Goal: Task Accomplishment & Management: Use online tool/utility

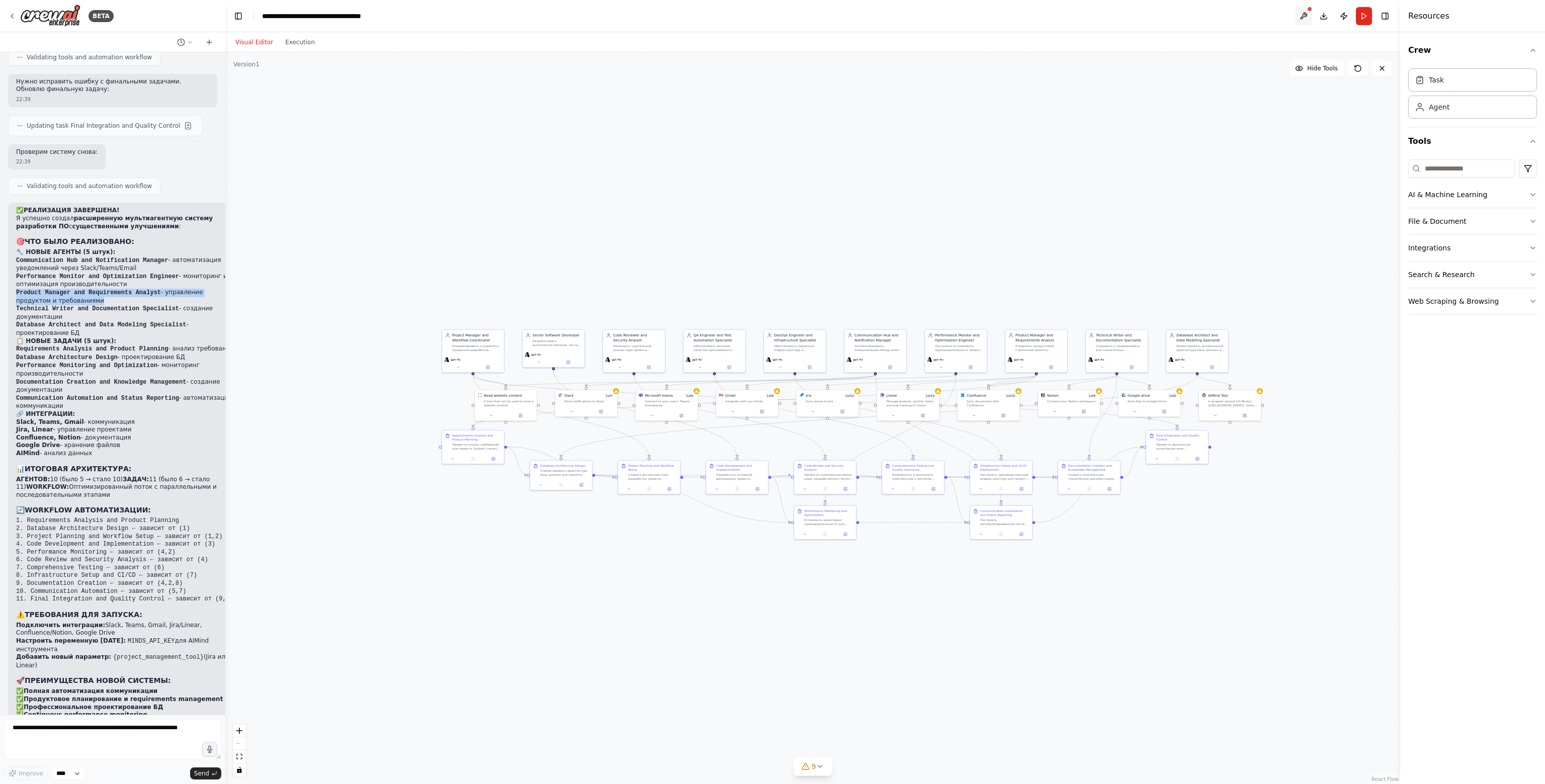
click at [1298, 19] on button at bounding box center [1304, 17] width 17 height 18
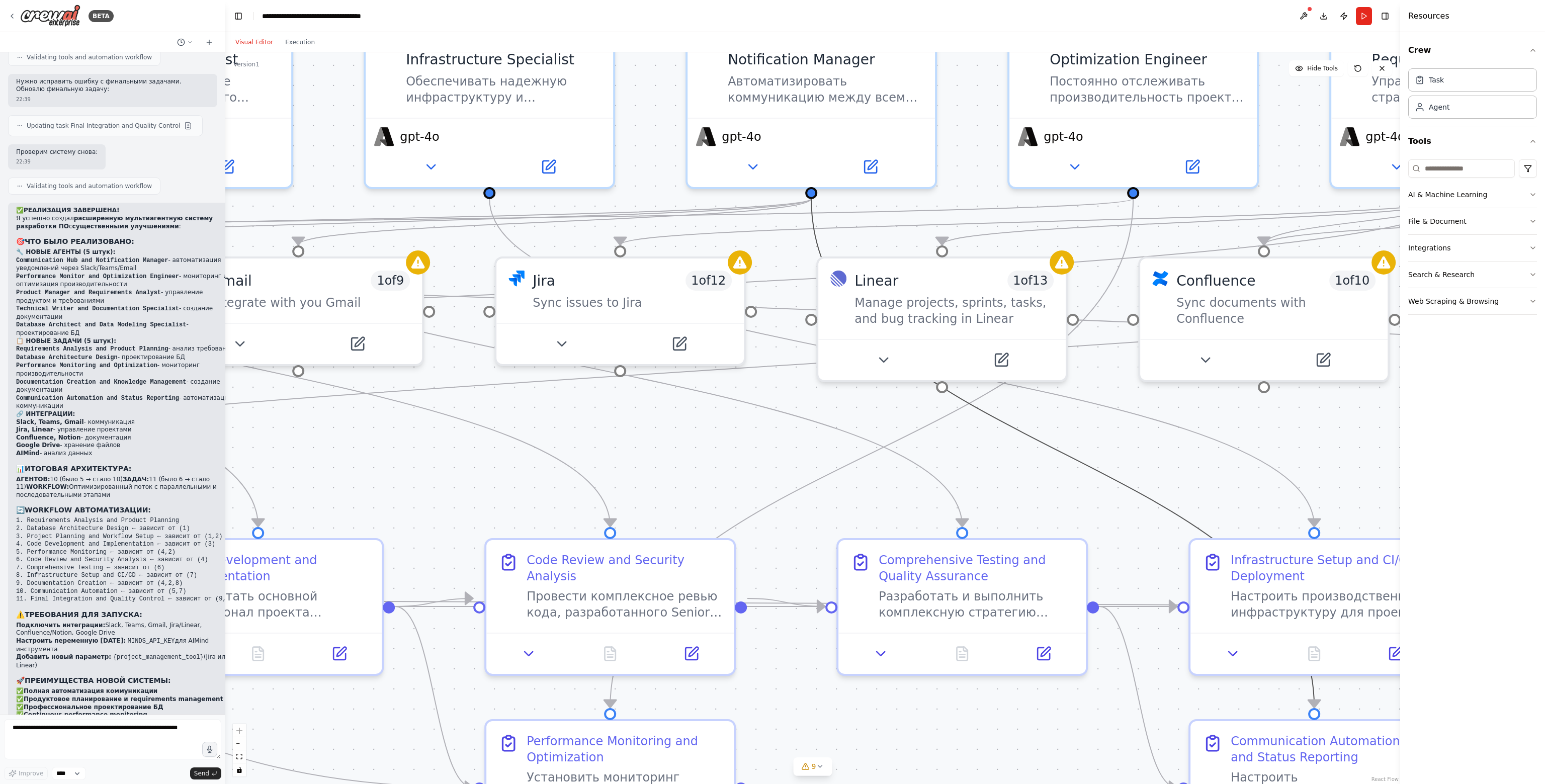
drag, startPoint x: 1049, startPoint y: 444, endPoint x: 954, endPoint y: 450, distance: 95.2
click at [954, 450] on div ".deletable-edge-delete-btn { width: 20px; height: 20px; border: 0px solid #ffff…" at bounding box center [813, 418] width 1174 height 732
click at [1199, 348] on icon at bounding box center [1206, 356] width 17 height 17
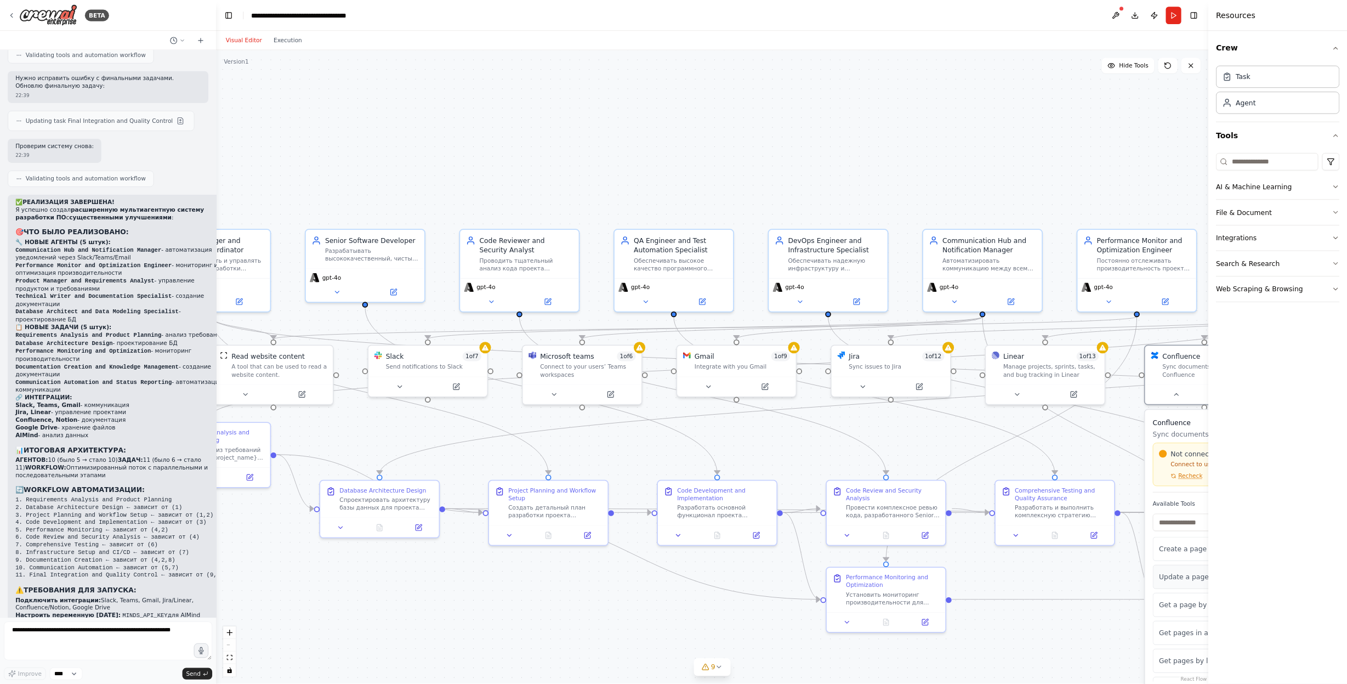
scroll to position [4373, 0]
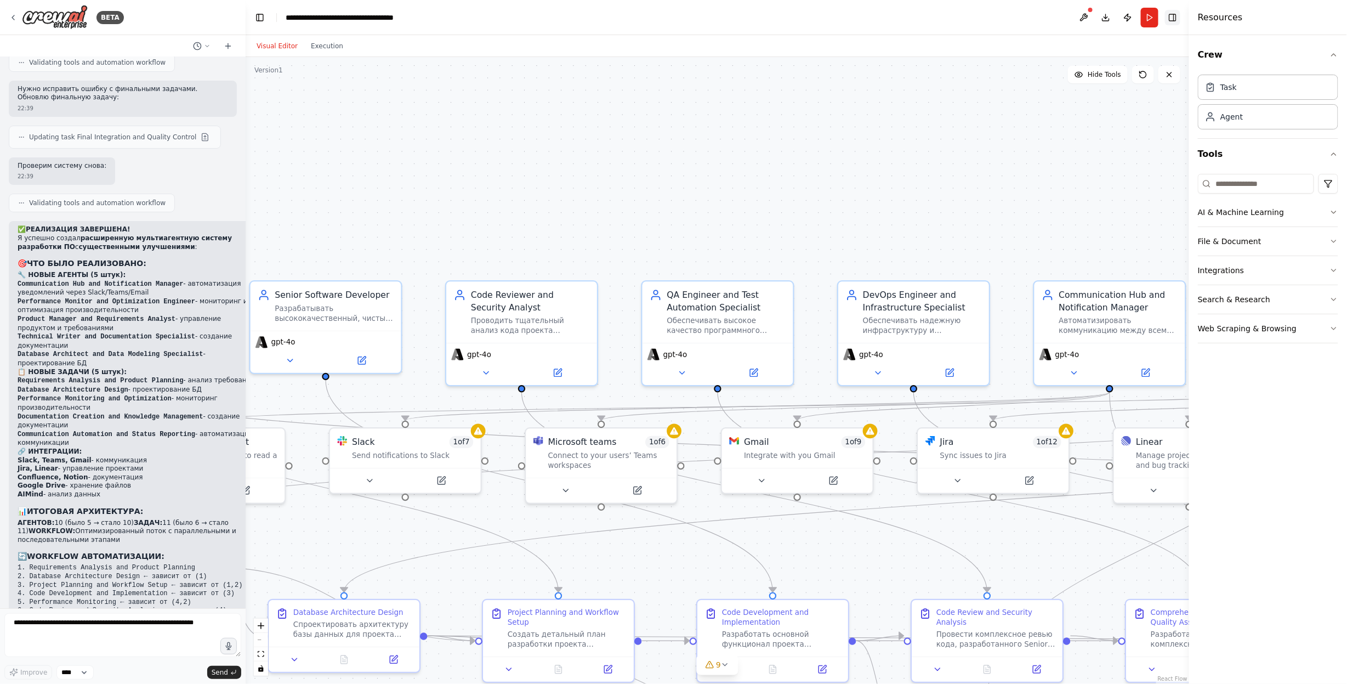
click at [1178, 17] on button "Toggle Right Sidebar" at bounding box center [1172, 17] width 15 height 15
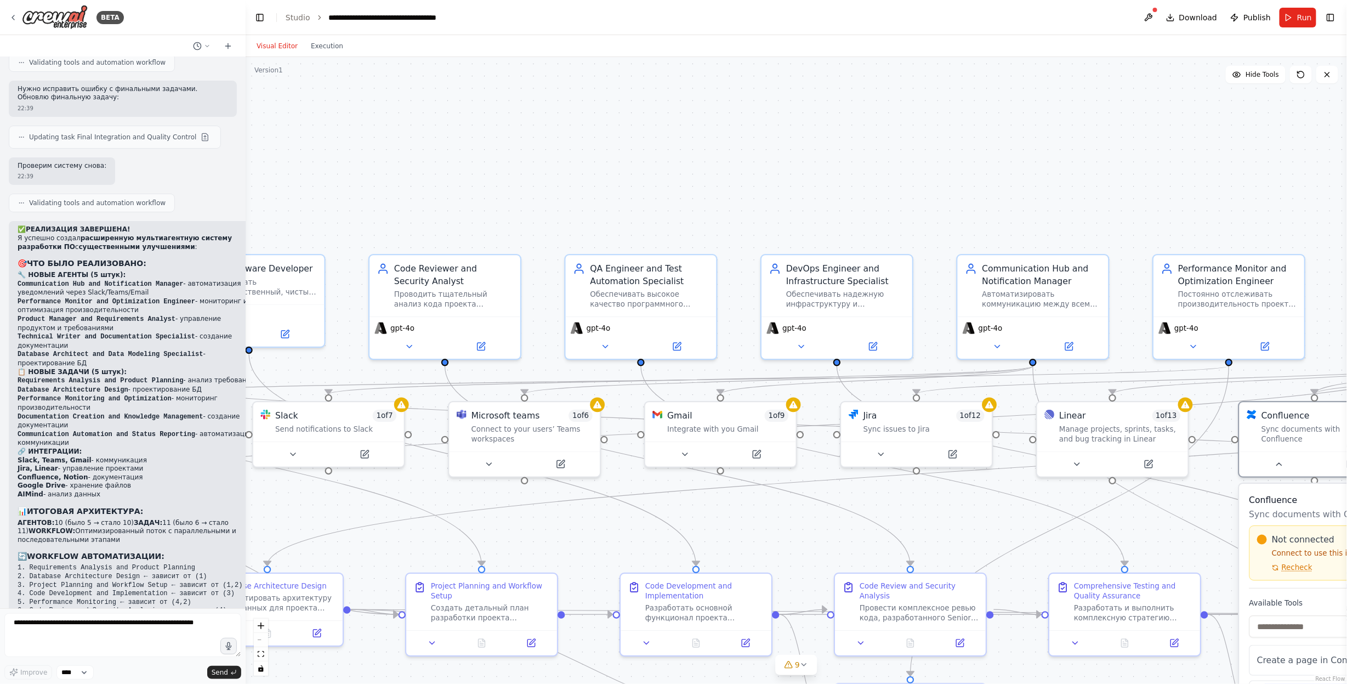
drag, startPoint x: 1294, startPoint y: 175, endPoint x: 1215, endPoint y: 130, distance: 90.8
click at [1217, 137] on div ".deletable-edge-delete-btn { width: 20px; height: 20px; border: 0px solid #ffff…" at bounding box center [796, 370] width 1101 height 627
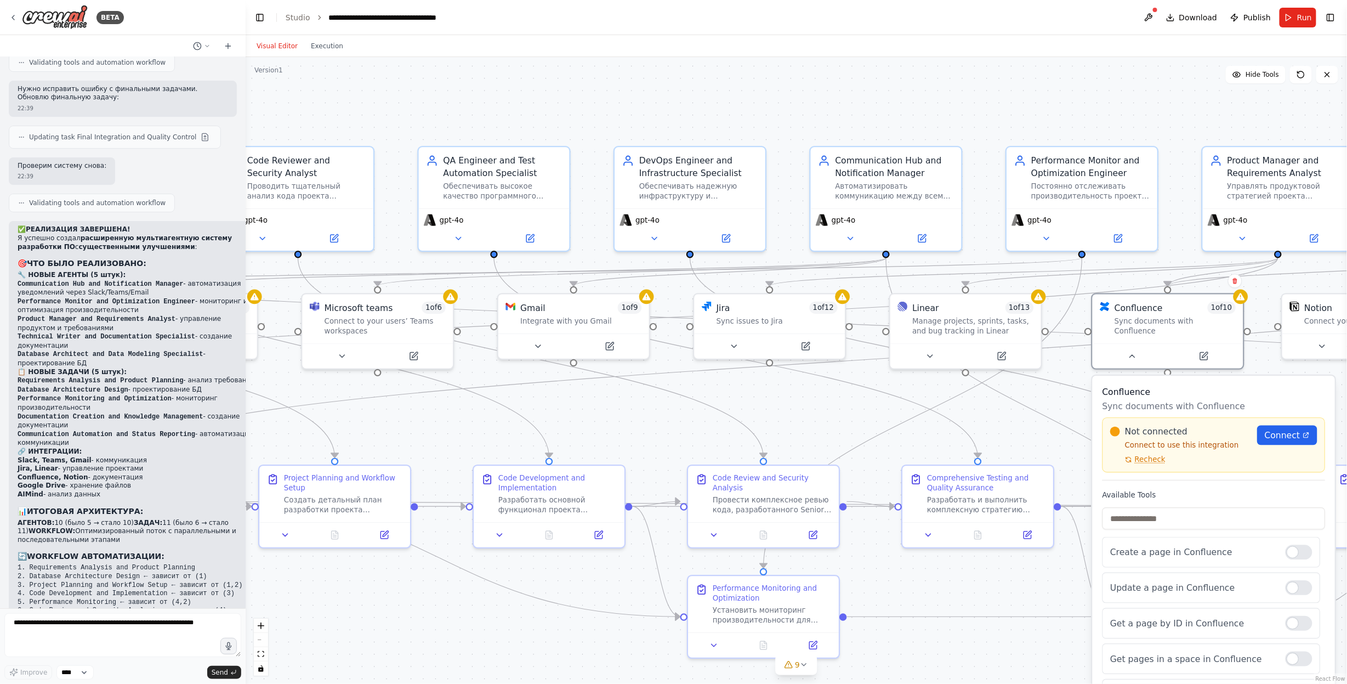
drag, startPoint x: 1281, startPoint y: 177, endPoint x: 1134, endPoint y: 81, distance: 175.4
click at [1134, 81] on div ".deletable-edge-delete-btn { width: 20px; height: 20px; border: 0px solid #ffff…" at bounding box center [796, 370] width 1101 height 627
click at [1328, 20] on button "Toggle Right Sidebar" at bounding box center [1330, 17] width 15 height 15
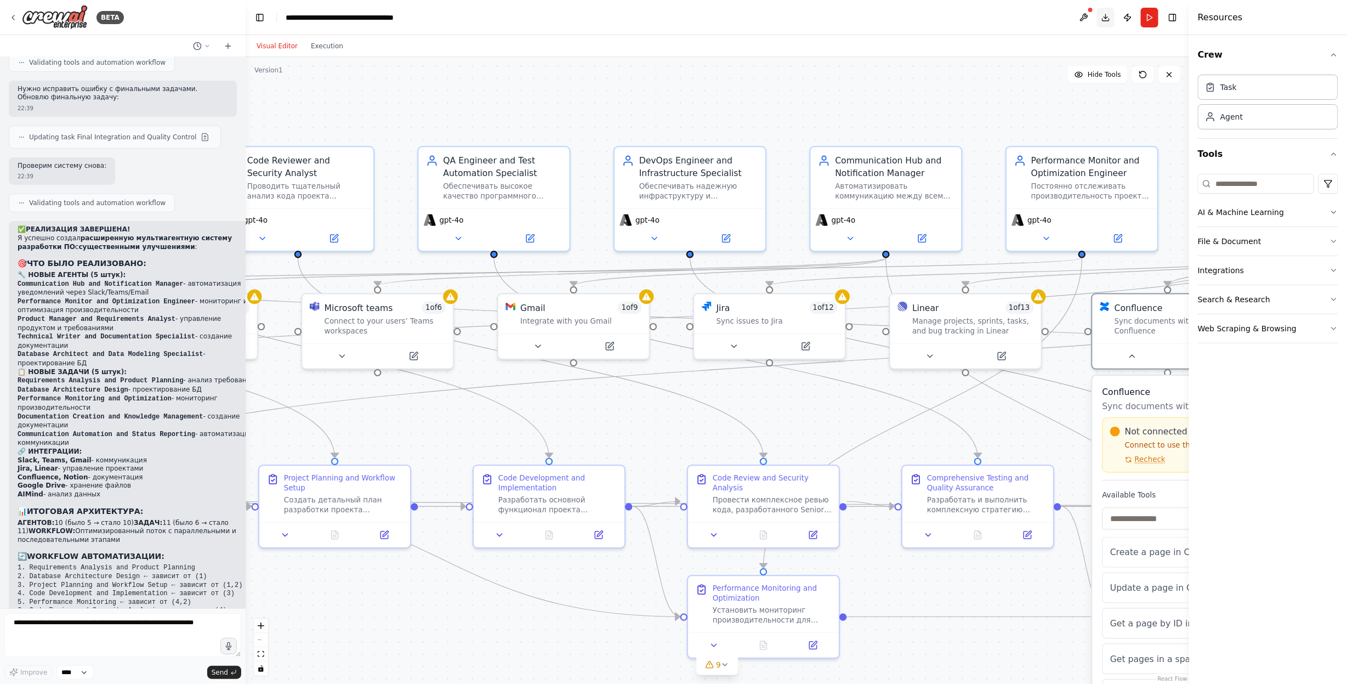
click at [1106, 18] on button "Download" at bounding box center [1106, 18] width 18 height 20
click at [1158, 385] on h3 "Confluence" at bounding box center [1213, 391] width 223 height 12
click at [1163, 428] on div "Not connected Connect to use this integration Recheck" at bounding box center [1180, 444] width 140 height 39
click at [325, 45] on button "Execution" at bounding box center [326, 45] width 45 height 13
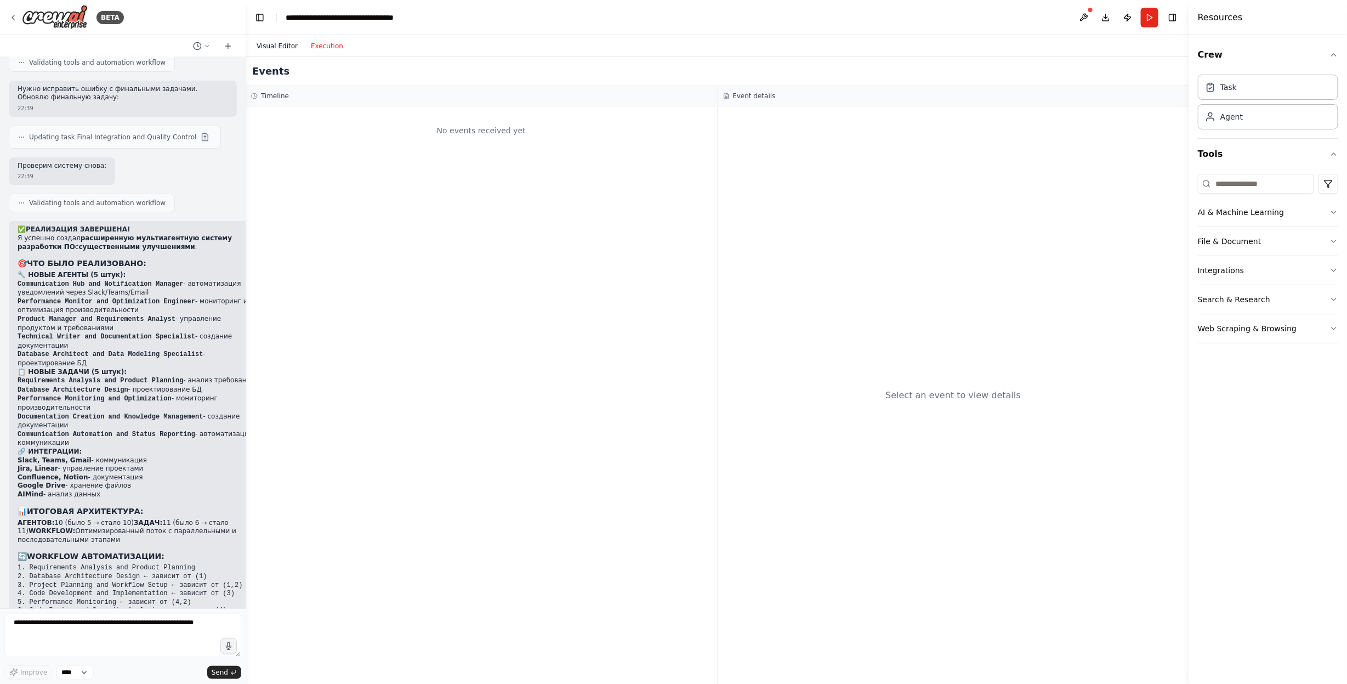
click at [291, 45] on button "Visual Editor" at bounding box center [277, 45] width 54 height 13
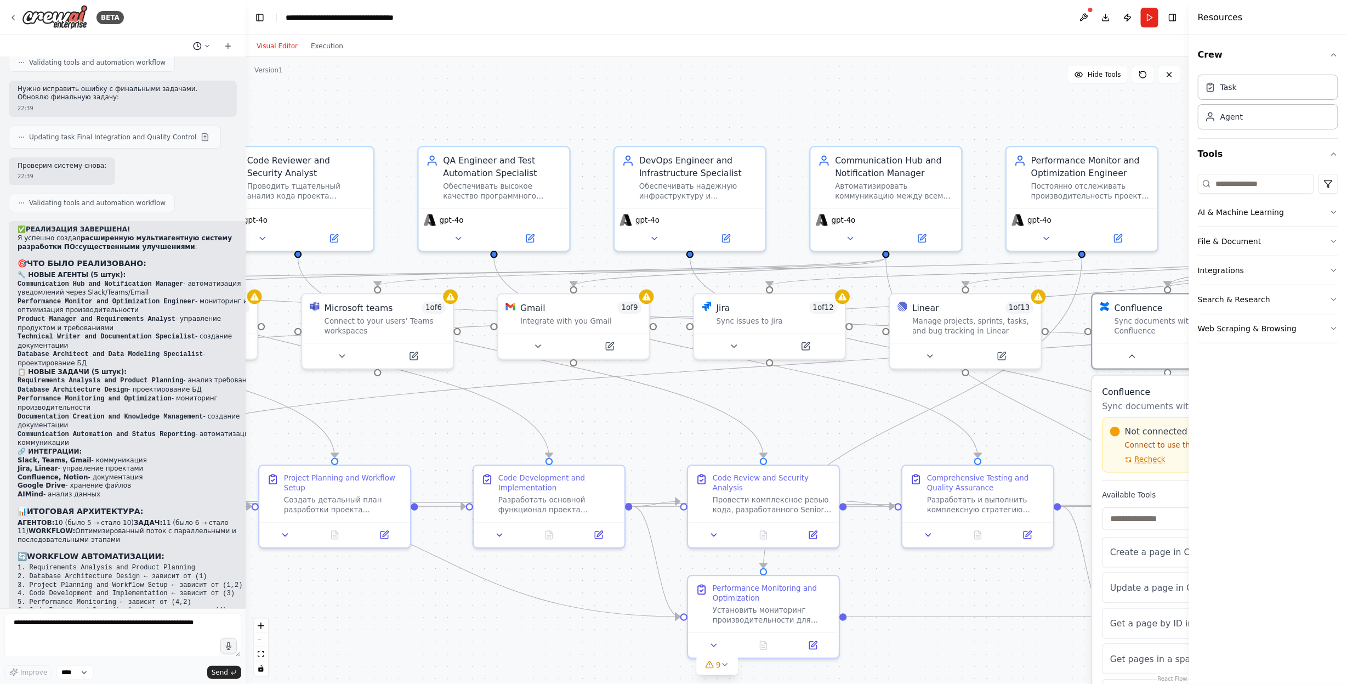
click at [206, 48] on icon at bounding box center [207, 46] width 7 height 7
click at [252, 177] on div "Code Reviewer and Security Analyst Проводить тщательный анализ кода проекта {pr…" at bounding box center [306, 175] width 119 height 47
click at [62, 634] on div at bounding box center [123, 342] width 246 height 684
click at [74, 634] on textarea at bounding box center [122, 635] width 237 height 44
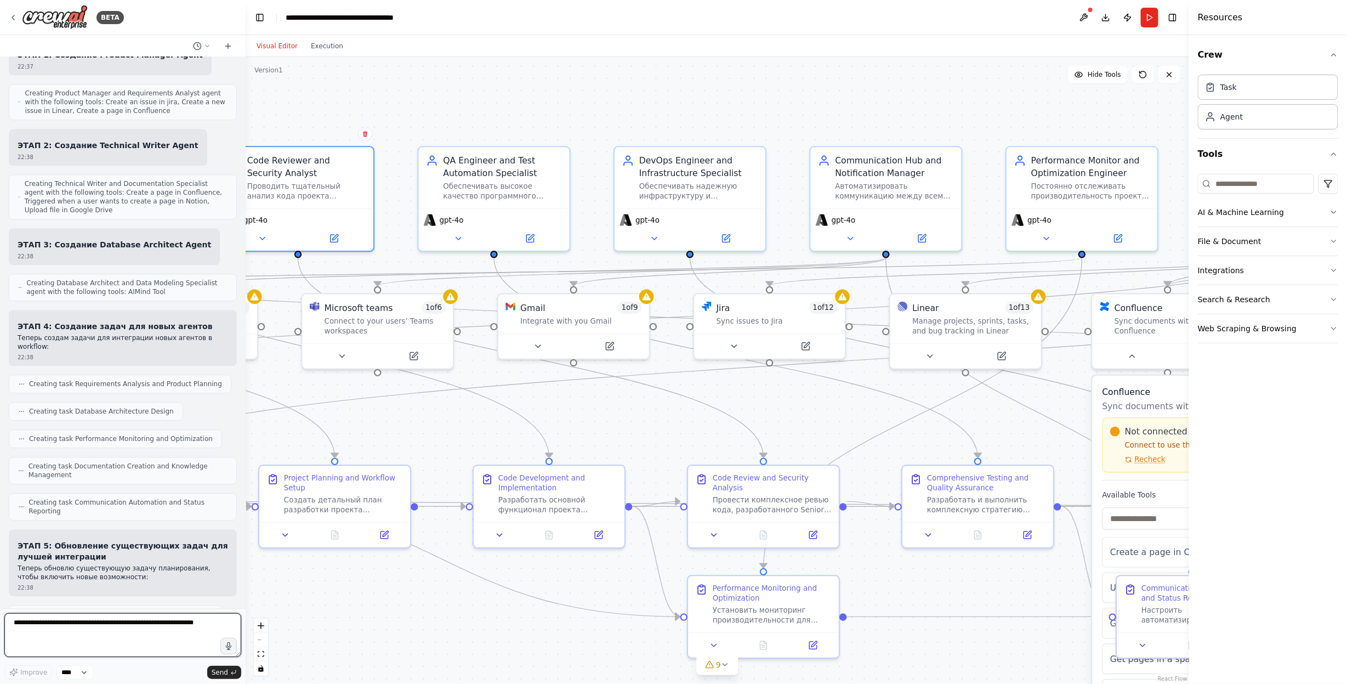
scroll to position [3452, 0]
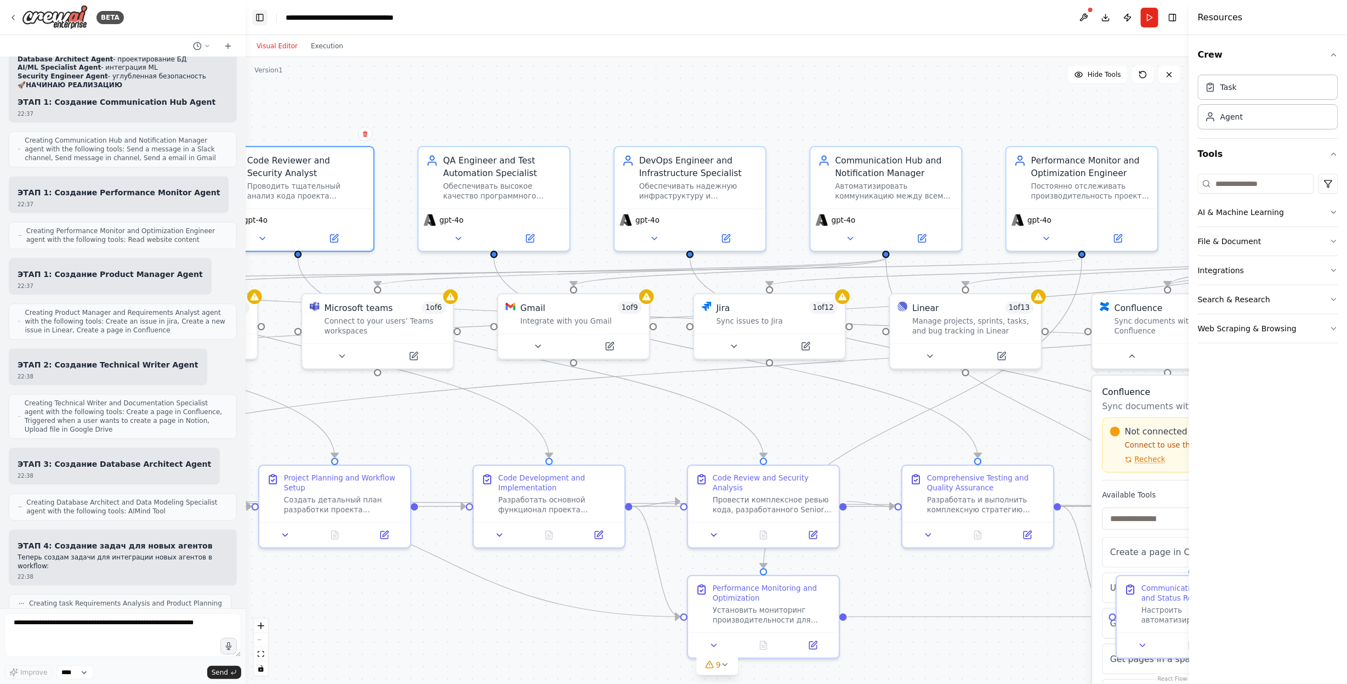
click at [260, 16] on button "Toggle Left Sidebar" at bounding box center [259, 17] width 15 height 15
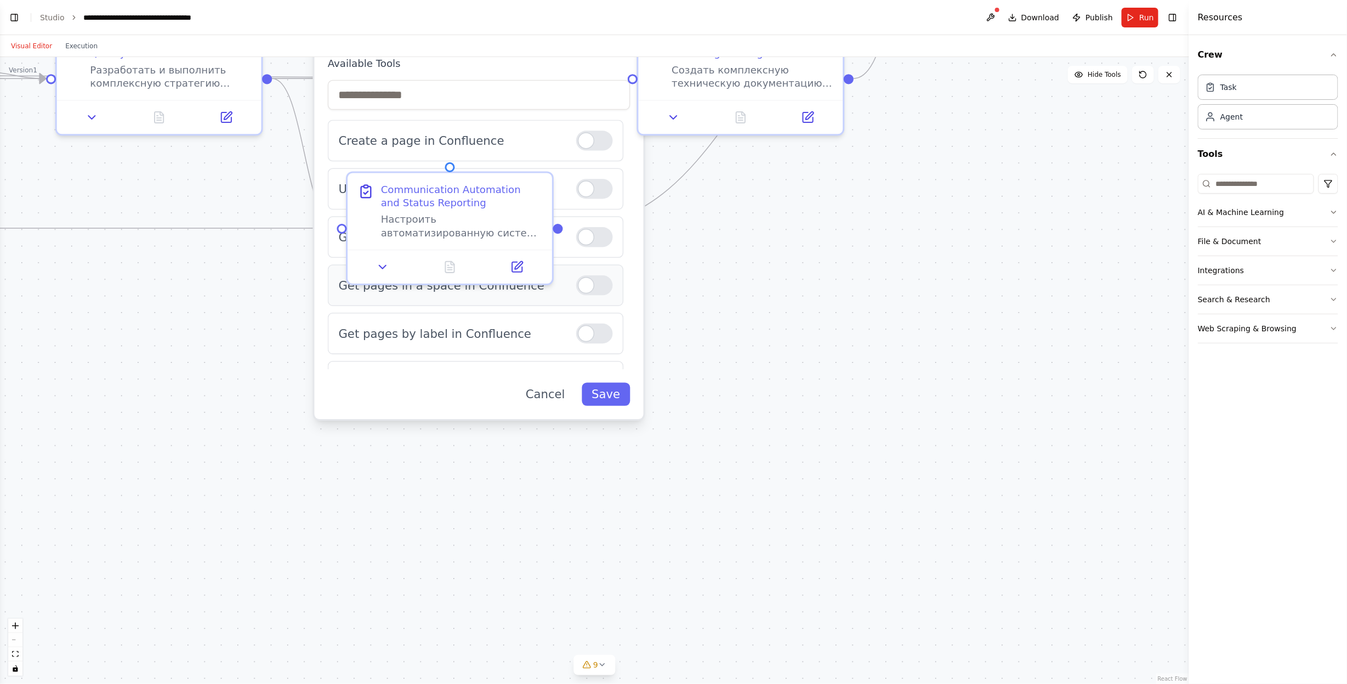
scroll to position [44, 0]
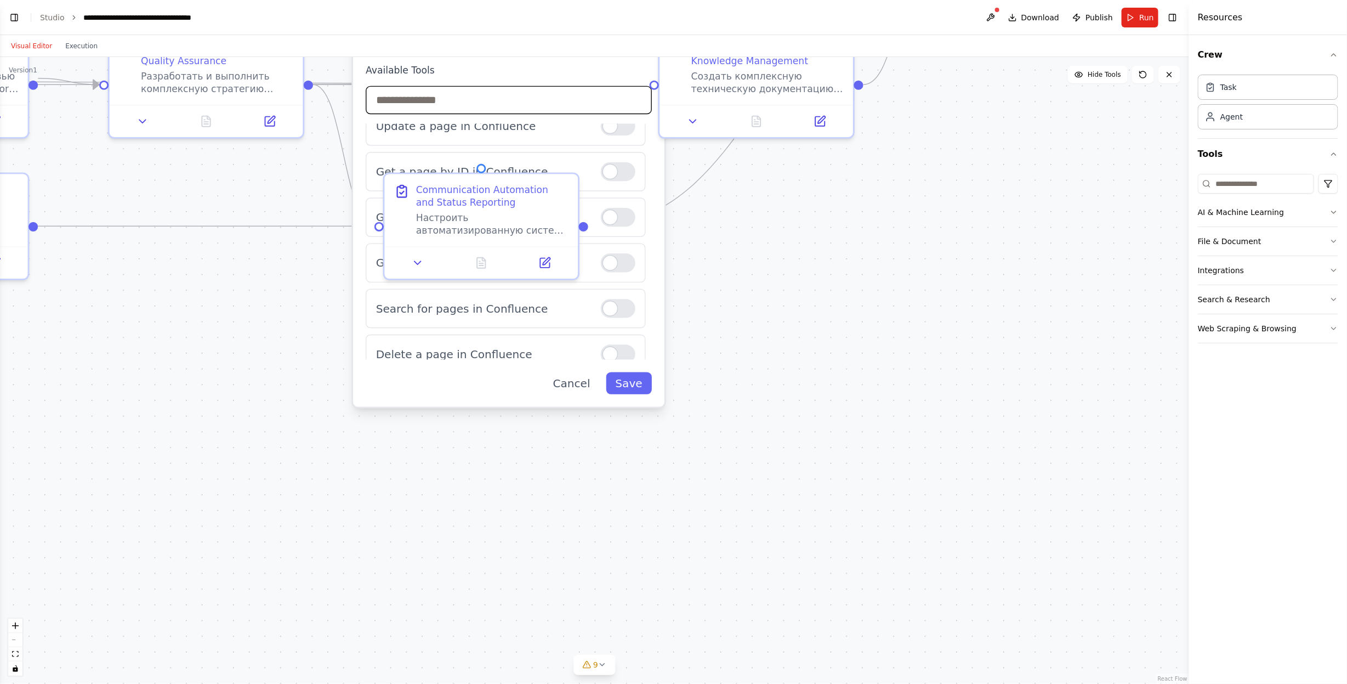
drag, startPoint x: 637, startPoint y: 86, endPoint x: 638, endPoint y: 99, distance: 13.2
click at [636, 87] on input "text" at bounding box center [509, 100] width 286 height 29
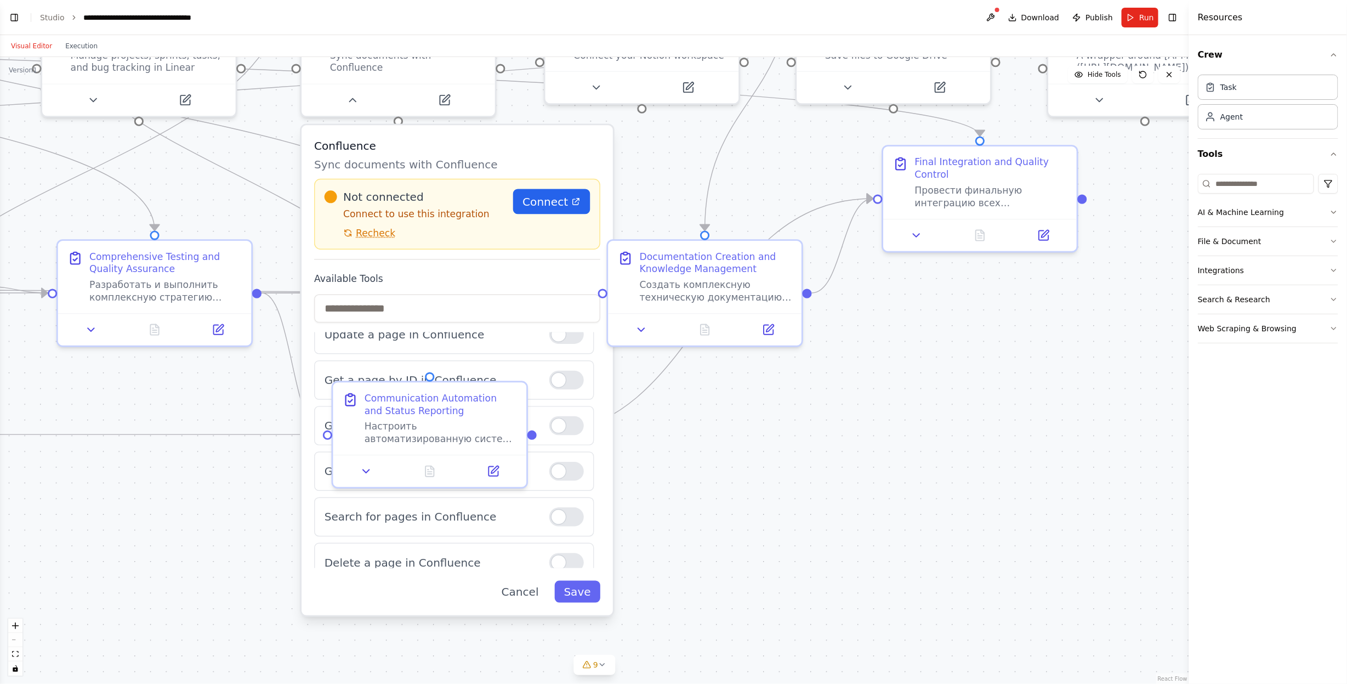
drag, startPoint x: 897, startPoint y: 196, endPoint x: 850, endPoint y: 404, distance: 213.6
click at [850, 405] on div ".deletable-edge-delete-btn { width: 20px; height: 20px; border: 0px solid #ffff…" at bounding box center [594, 370] width 1189 height 627
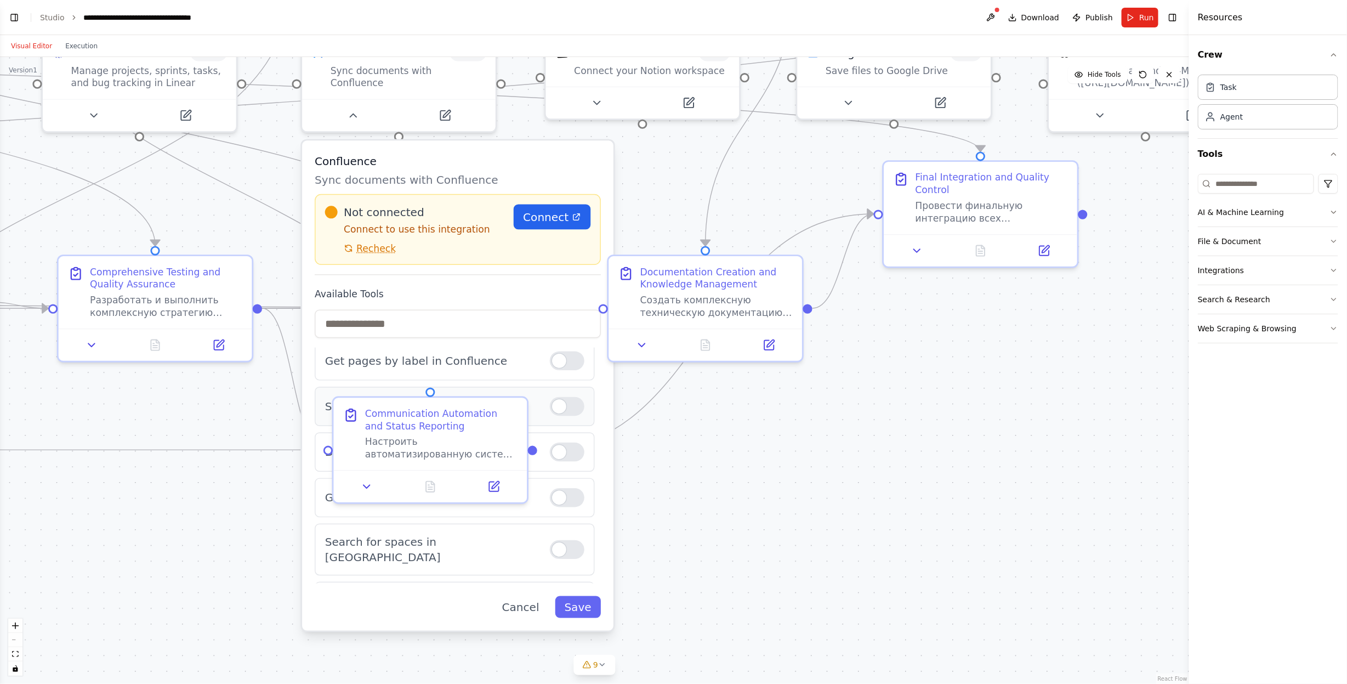
scroll to position [145, 0]
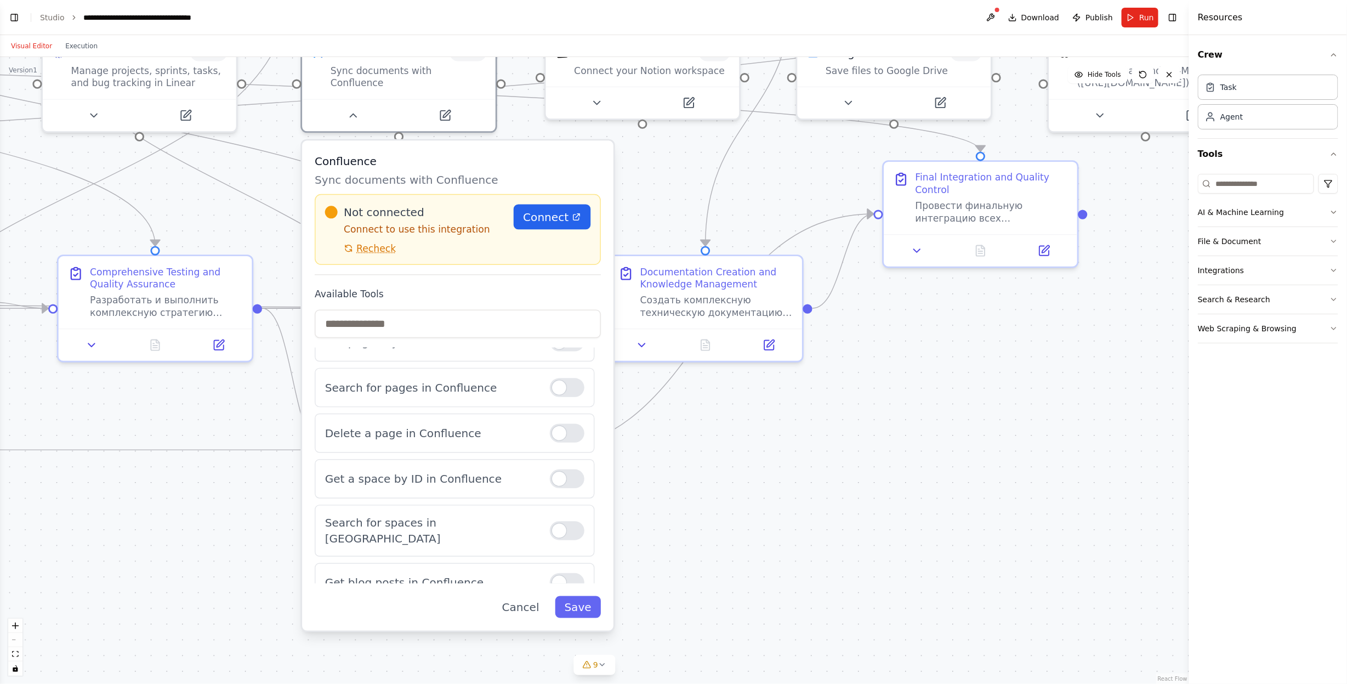
click at [493, 153] on h3 "Confluence" at bounding box center [458, 161] width 286 height 16
click at [553, 209] on span "Connect" at bounding box center [545, 217] width 45 height 16
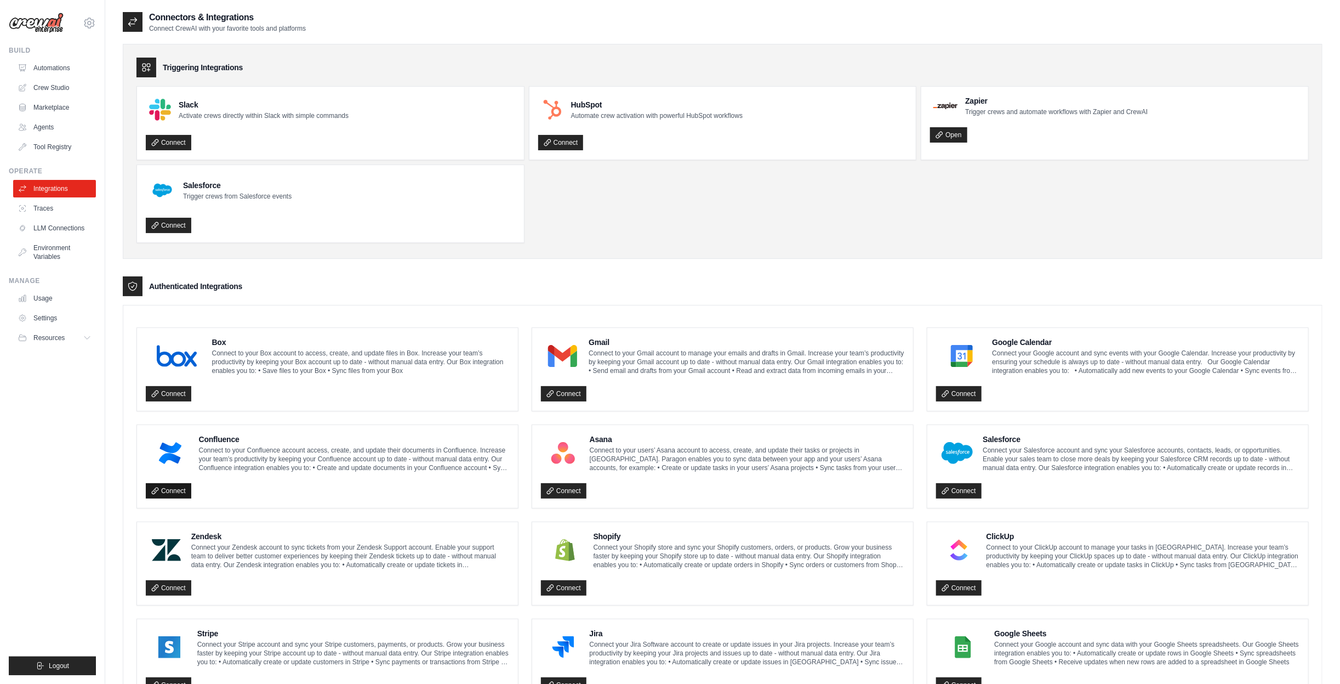
click at [158, 488] on link "Connect" at bounding box center [168, 490] width 45 height 15
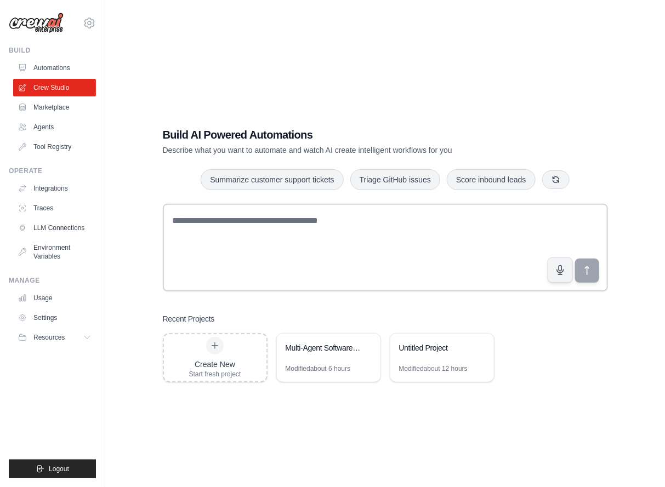
click at [379, 79] on div "Build AI Powered Automations Describe what you want to automate and watch AI cr…" at bounding box center [385, 254] width 525 height 487
click at [66, 67] on link "Automations" at bounding box center [55, 68] width 83 height 18
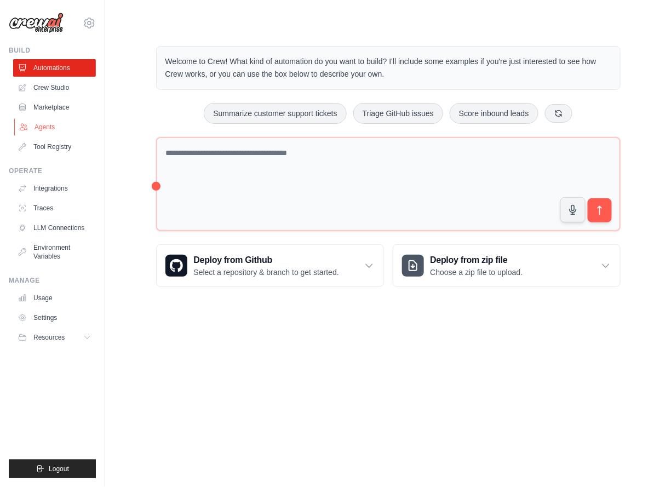
click at [73, 122] on link "Agents" at bounding box center [55, 127] width 83 height 18
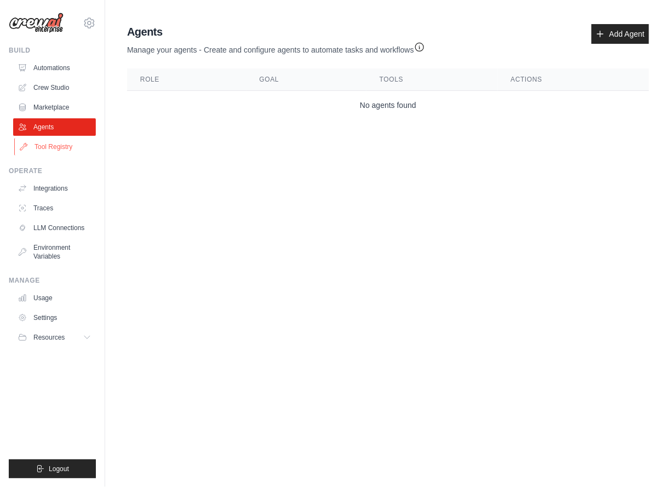
click at [74, 153] on link "Tool Registry" at bounding box center [55, 147] width 83 height 18
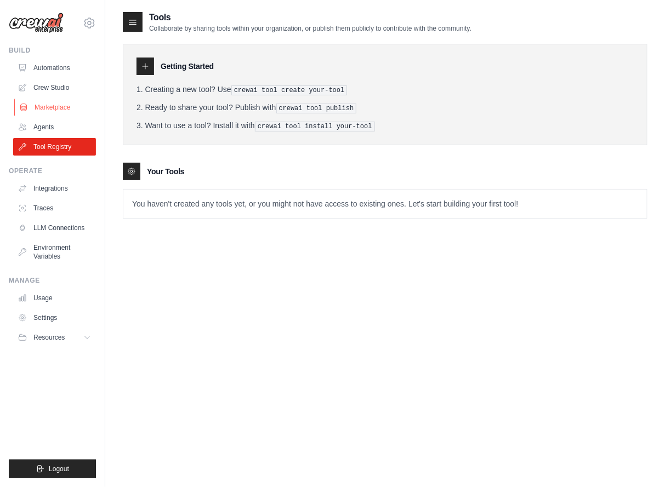
click at [76, 113] on link "Marketplace" at bounding box center [55, 108] width 83 height 18
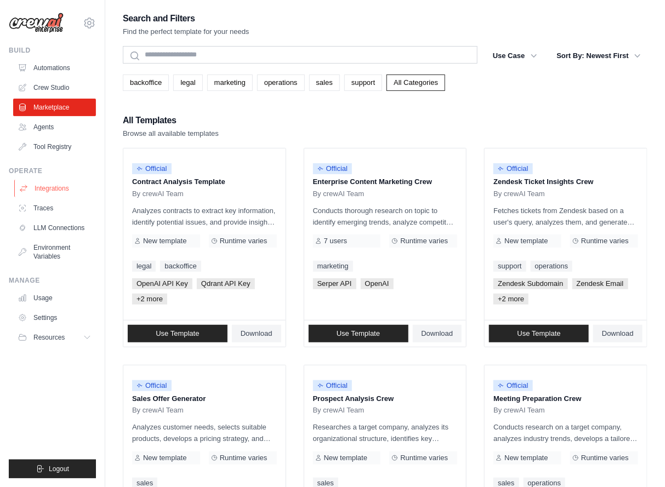
click at [55, 187] on link "Integrations" at bounding box center [55, 189] width 83 height 18
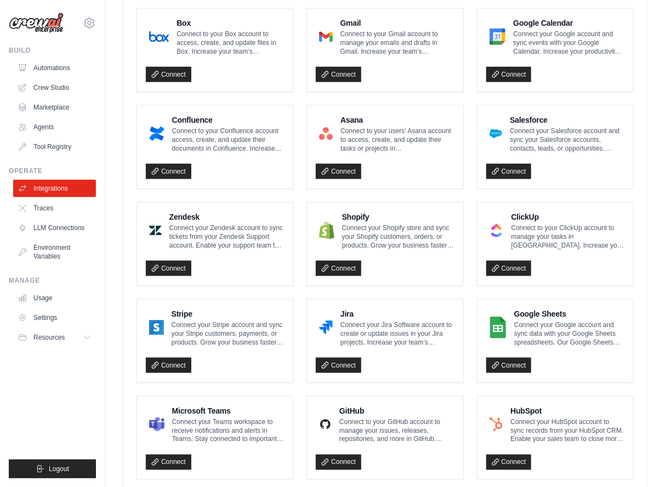
scroll to position [144, 0]
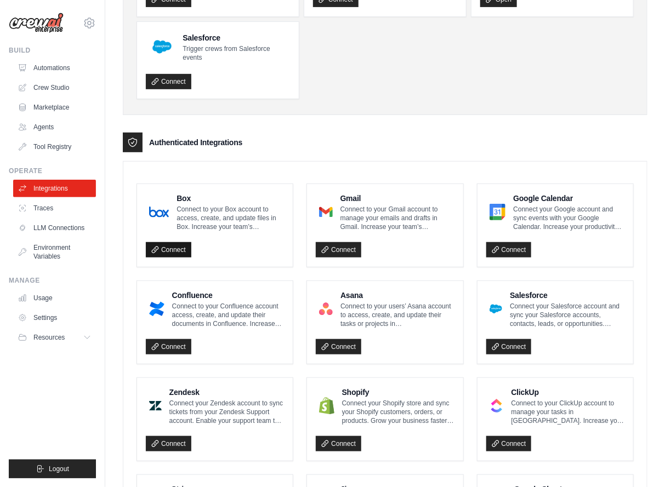
click at [175, 249] on link "Connect" at bounding box center [168, 249] width 45 height 15
click at [174, 339] on link "Connect" at bounding box center [168, 346] width 45 height 15
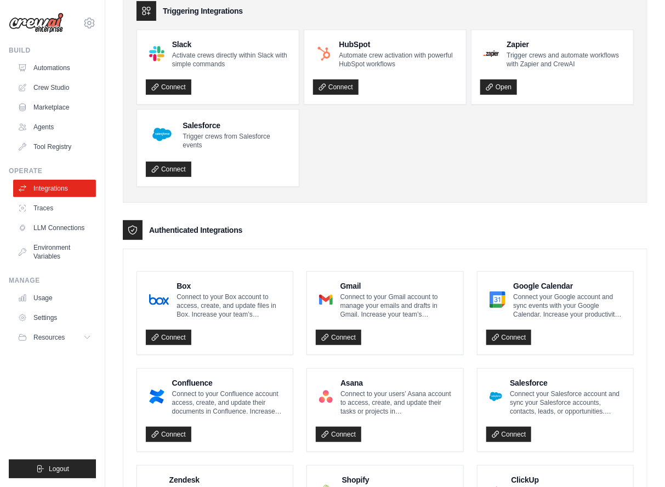
scroll to position [0, 0]
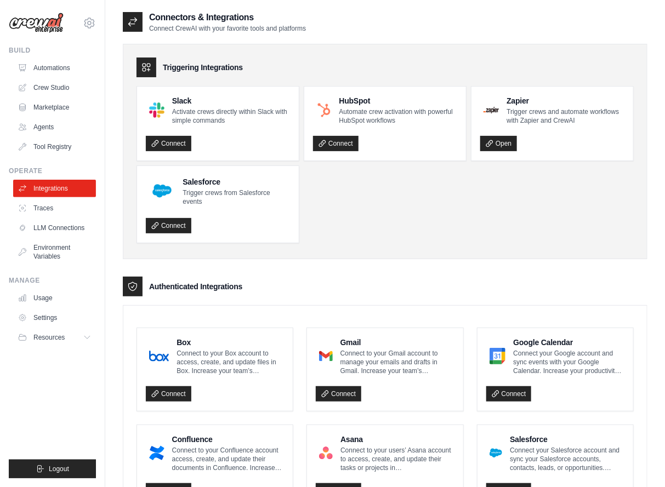
click at [366, 205] on ul "Slack Activate crews directly within Slack with simple commands Connect HubSpot…" at bounding box center [384, 164] width 497 height 157
click at [343, 62] on div "Triggering Integrations" at bounding box center [384, 68] width 497 height 20
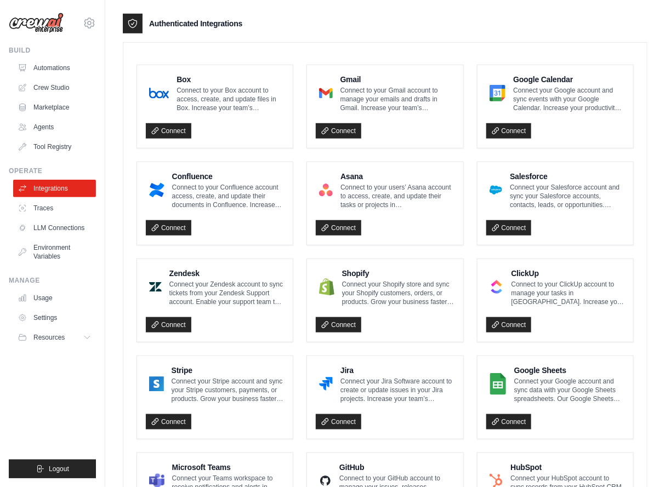
scroll to position [351, 0]
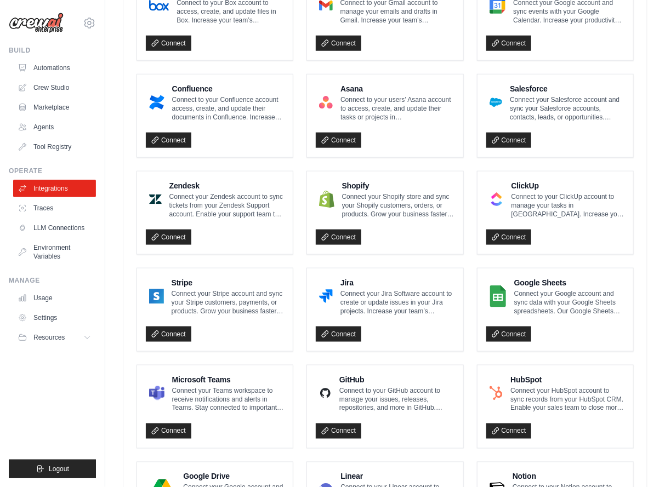
click at [63, 410] on ul "Build Automations Crew Studio Marketplace Agents" at bounding box center [52, 262] width 87 height 432
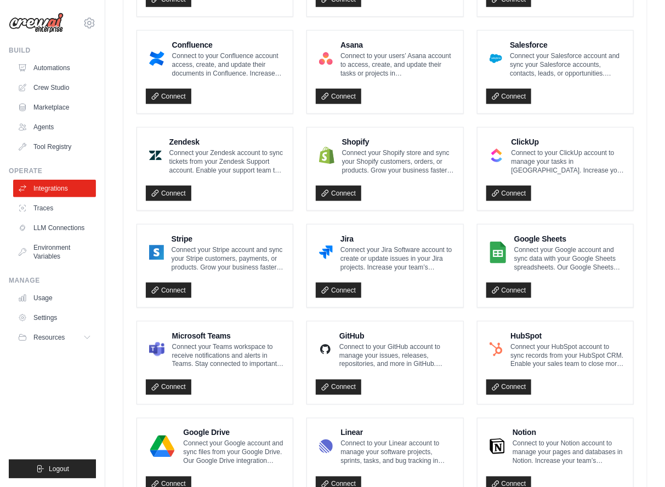
scroll to position [539, 0]
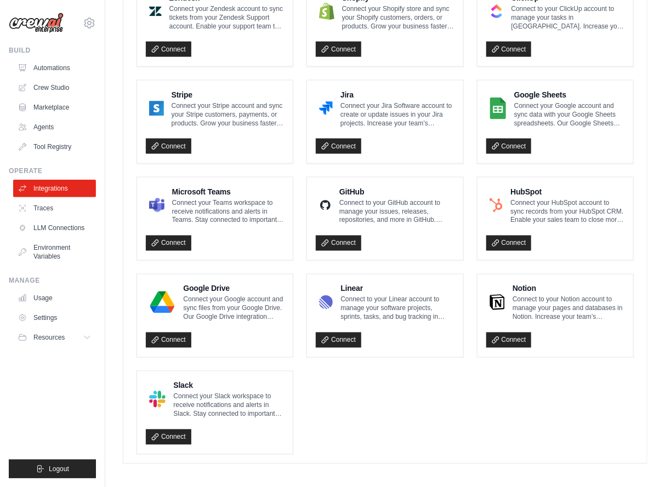
click at [401, 392] on ul "Box Connect to your Box account to access, create, and update files in Box. Inc…" at bounding box center [384, 122] width 497 height 666
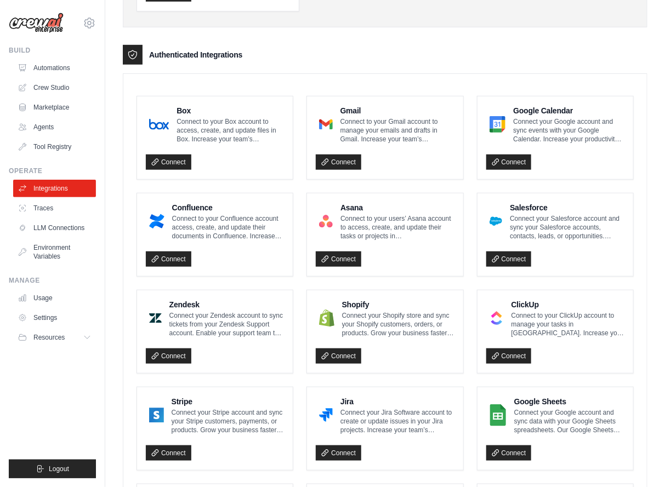
scroll to position [100, 0]
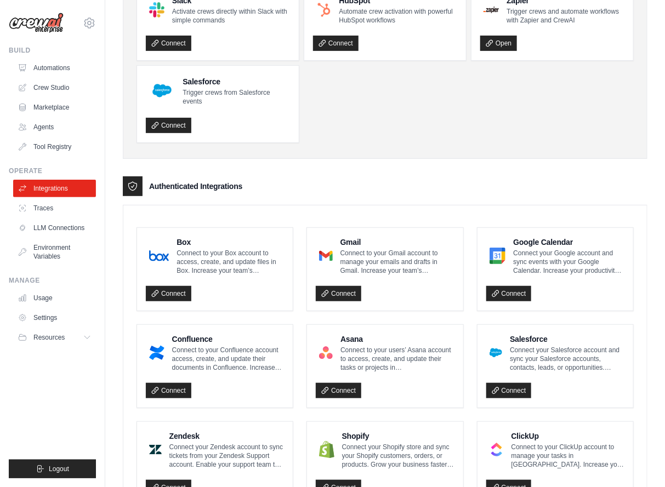
click at [602, 125] on ul "Slack Activate crews directly within Slack with simple commands Connect HubSpot…" at bounding box center [384, 64] width 497 height 157
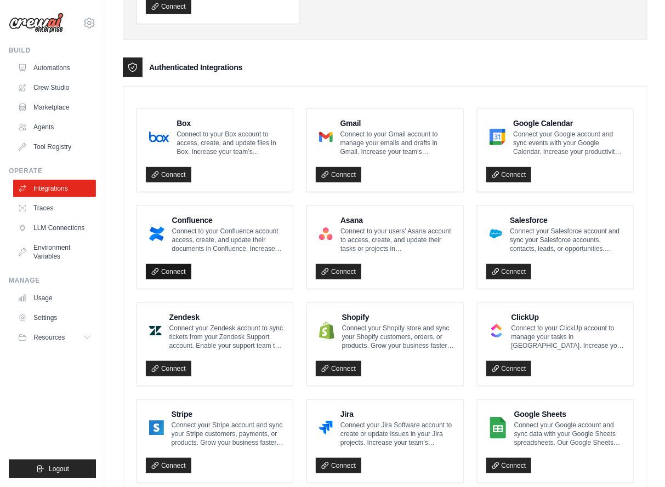
scroll to position [439, 0]
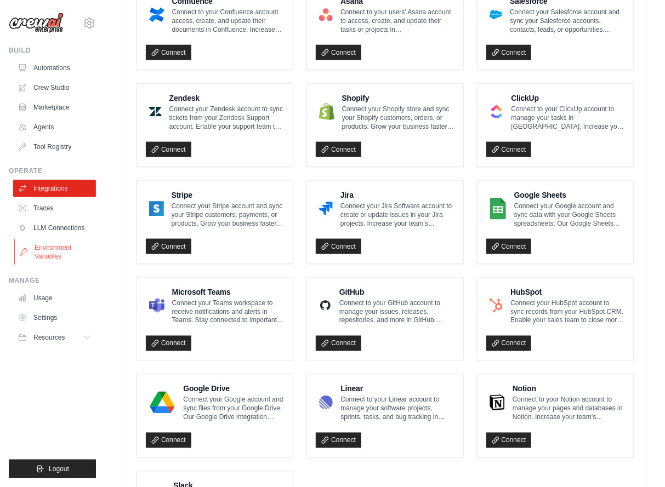
click at [43, 242] on link "Environment Variables" at bounding box center [55, 252] width 83 height 26
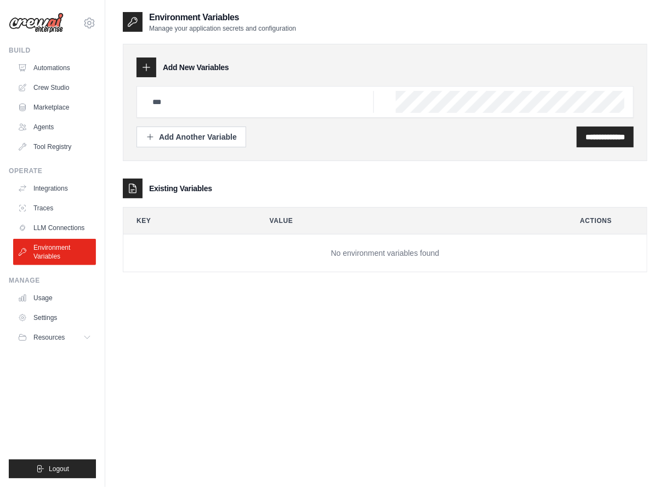
click at [58, 238] on ul "Integrations Traces LLM Connections Environment Variables" at bounding box center [54, 223] width 83 height 86
click at [62, 227] on link "LLM Connections" at bounding box center [55, 228] width 83 height 18
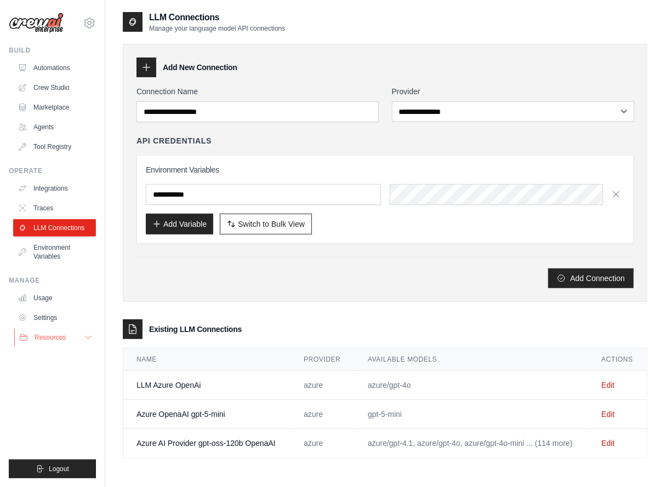
click at [66, 334] on button "Resources" at bounding box center [55, 338] width 83 height 18
click at [68, 373] on link "GitHub" at bounding box center [59, 373] width 76 height 15
click at [50, 151] on link "Tool Registry" at bounding box center [55, 147] width 83 height 18
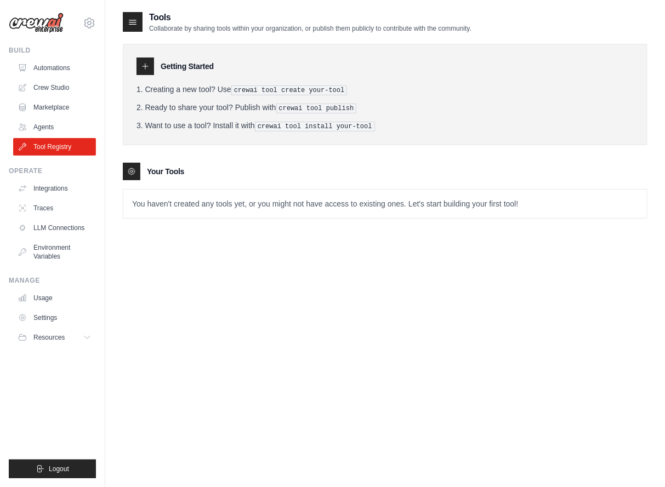
click at [88, 31] on div "[EMAIL_ADDRESS][DOMAIN_NAME] Settings" at bounding box center [52, 17] width 87 height 35
click at [89, 25] on icon at bounding box center [89, 22] width 13 height 13
click at [44, 13] on img at bounding box center [36, 23] width 55 height 21
click at [42, 20] on img at bounding box center [36, 23] width 55 height 21
click at [48, 69] on link "Automations" at bounding box center [55, 68] width 83 height 18
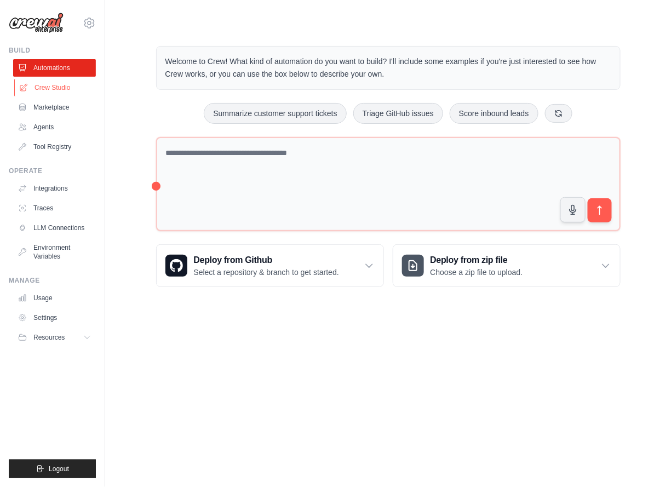
click at [61, 91] on link "Crew Studio" at bounding box center [55, 88] width 83 height 18
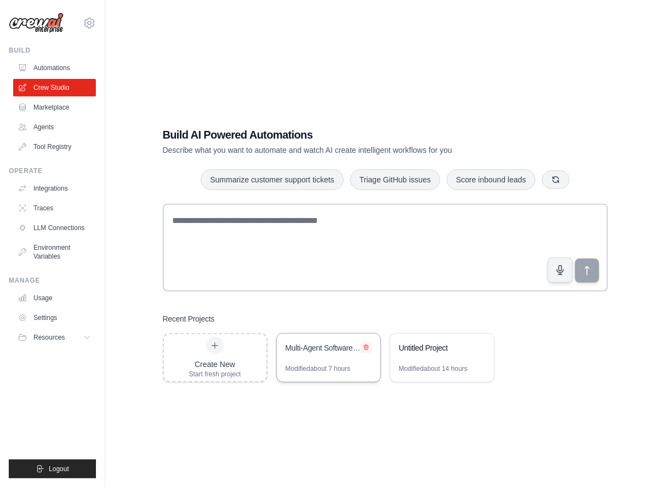
click at [366, 352] on button at bounding box center [366, 347] width 11 height 11
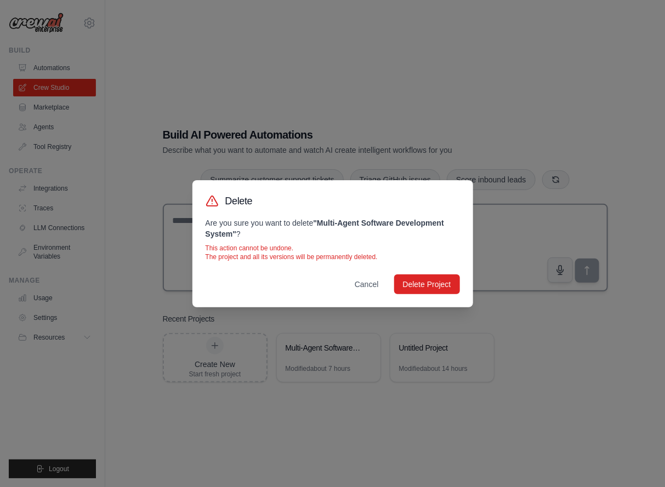
click at [365, 290] on button "Cancel" at bounding box center [367, 285] width 42 height 20
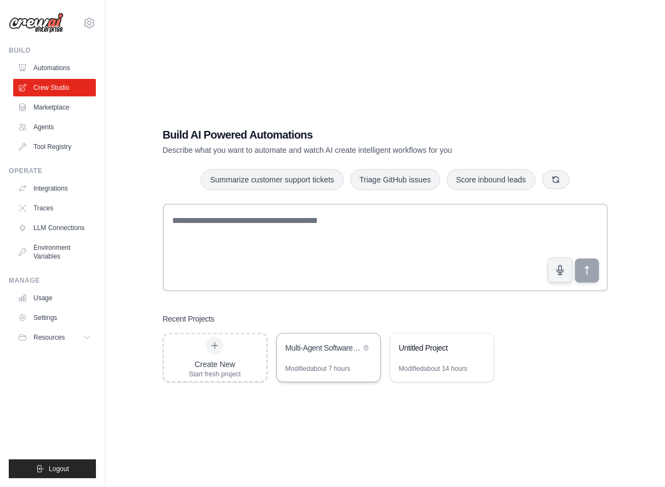
click at [297, 365] on div "Modified about 7 hours" at bounding box center [318, 369] width 65 height 9
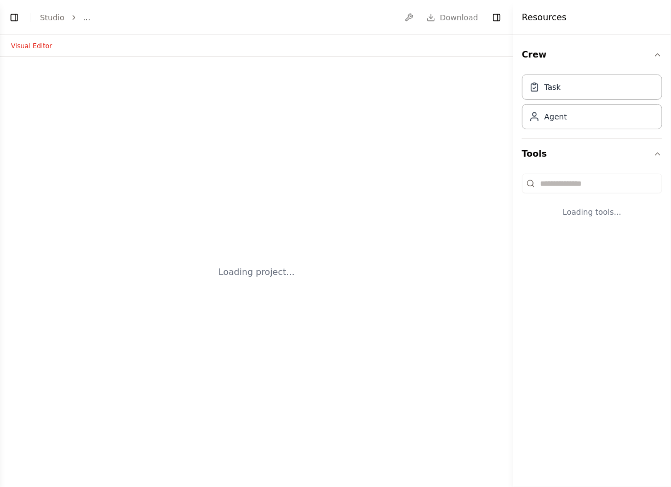
select select "****"
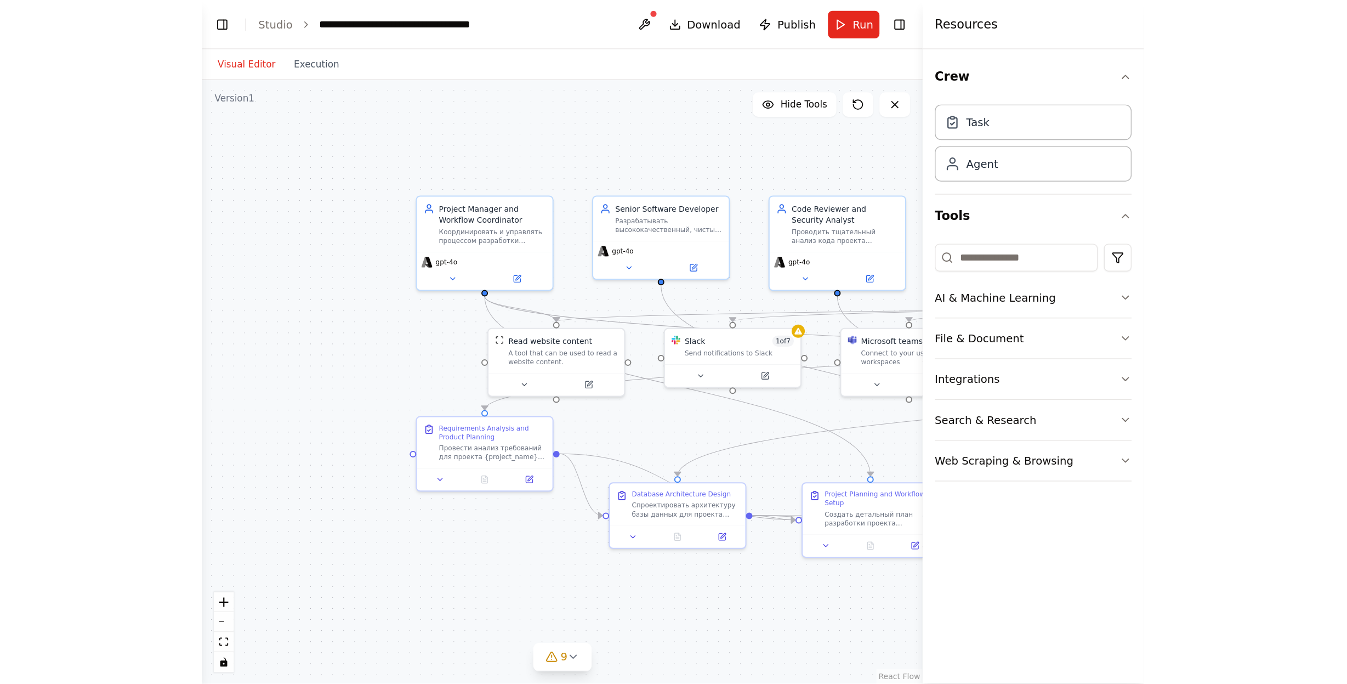
scroll to position [4713, 0]
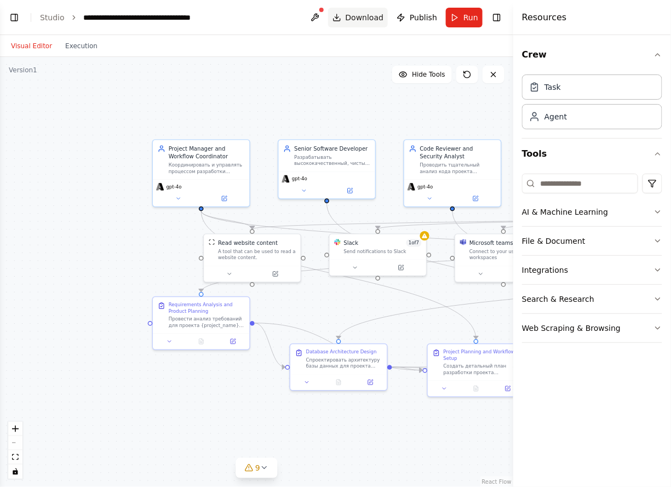
click at [355, 14] on span "Download" at bounding box center [365, 17] width 38 height 11
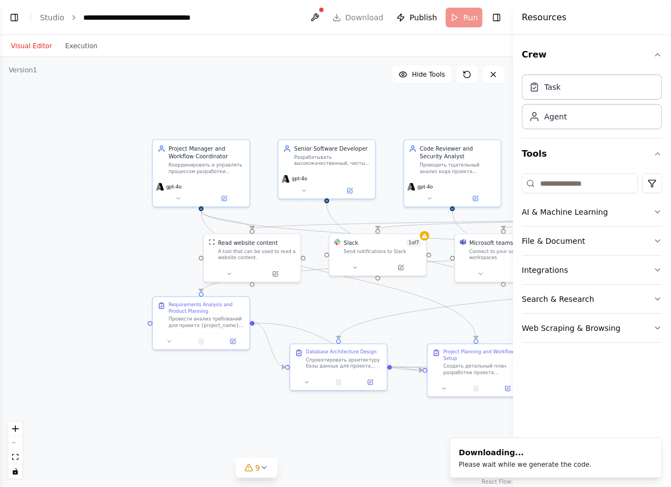
click at [535, 26] on div "Resources" at bounding box center [593, 17] width 158 height 35
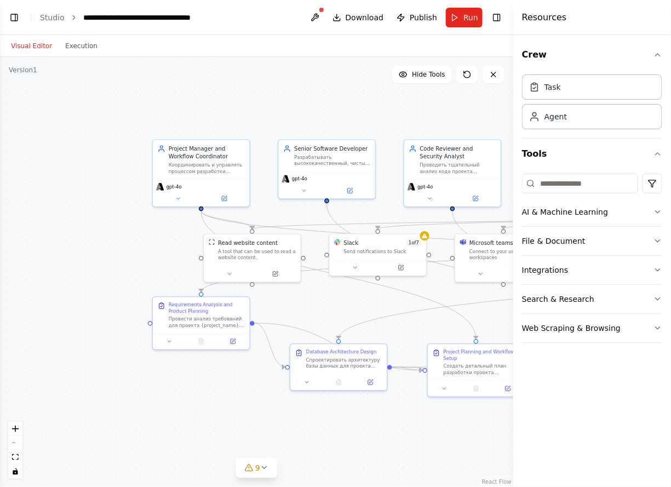
drag, startPoint x: 500, startPoint y: 20, endPoint x: 588, endPoint y: 72, distance: 102.3
click at [587, 74] on div "BETA мультиагентная система, в которой есть модель, которая управляет рабочим п…" at bounding box center [335, 243] width 671 height 487
click at [646, 216] on button "AI & Machine Learning" at bounding box center [592, 212] width 140 height 29
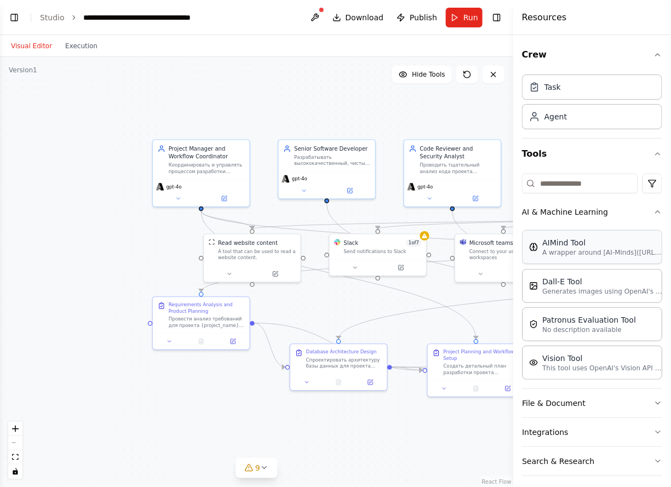
click at [594, 255] on p "A wrapper around [AI-Minds](https://mindsdb.com/minds). Useful for when you nee…" at bounding box center [603, 252] width 121 height 9
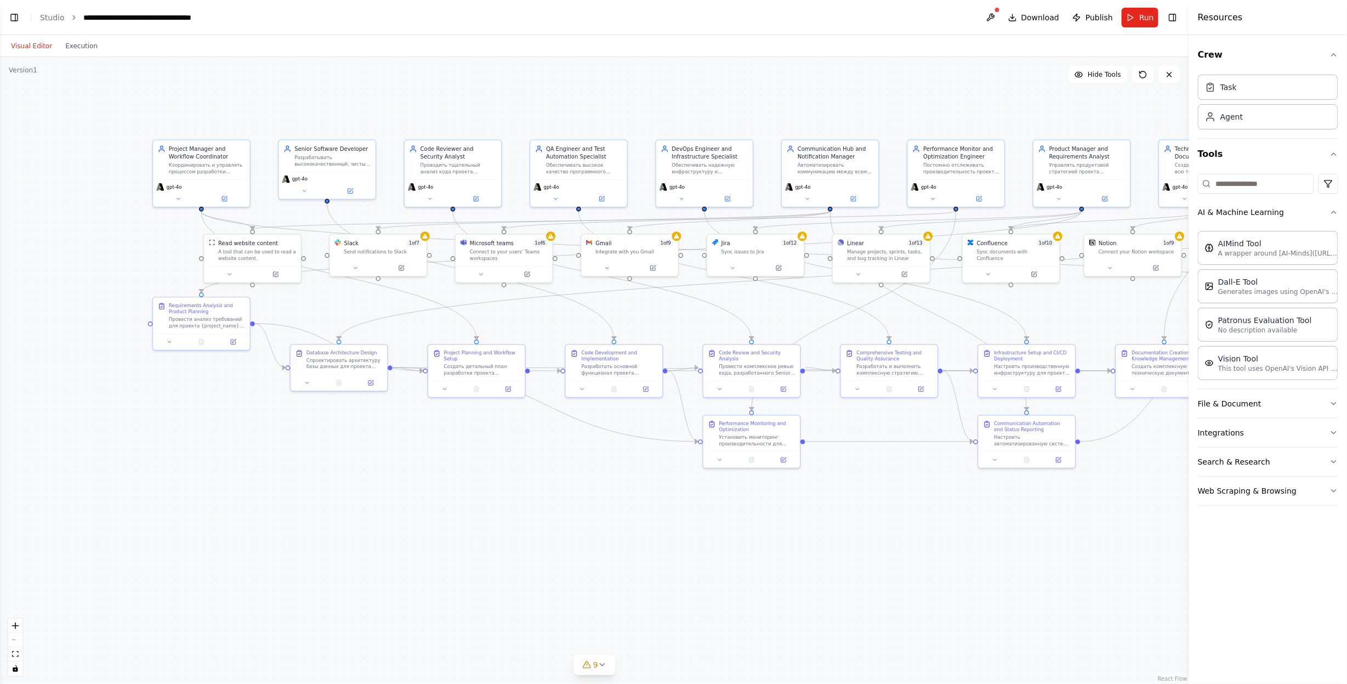
scroll to position [4517, 0]
click at [671, 487] on button at bounding box center [925, 578] width 44 height 9
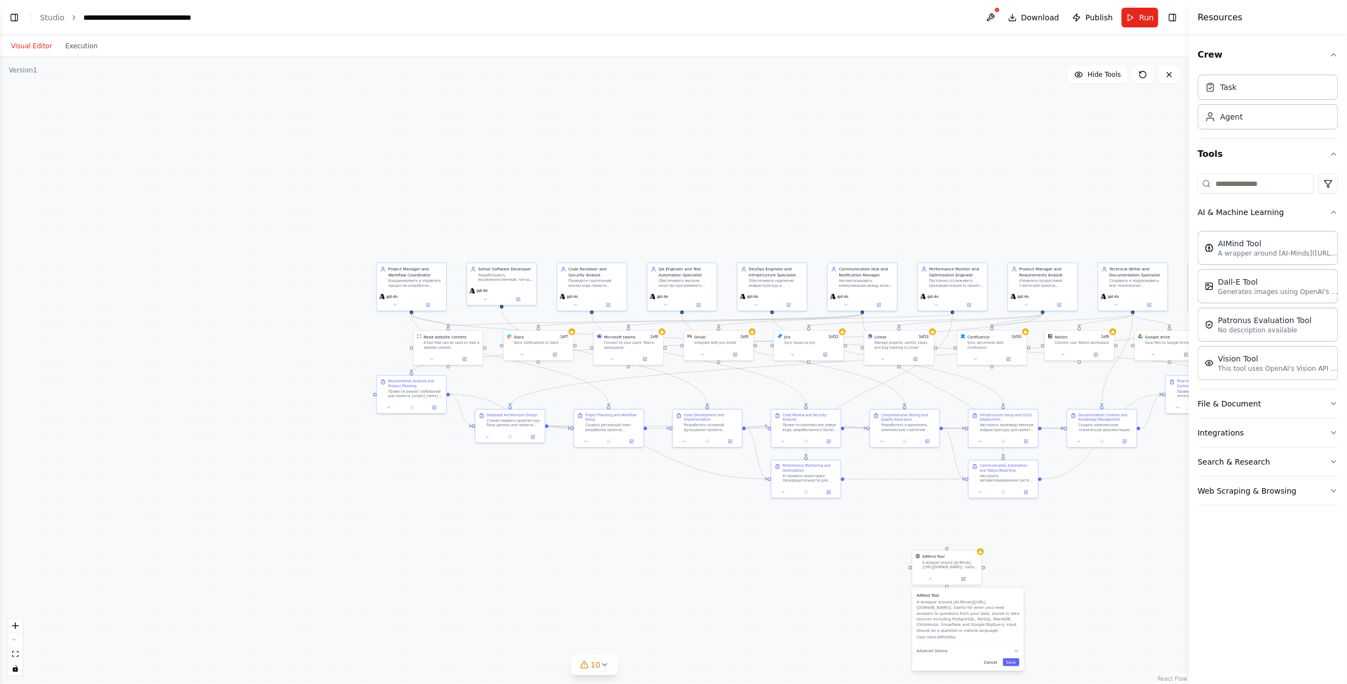
click at [671, 487] on button "Cancel" at bounding box center [991, 662] width 20 height 8
click at [671, 487] on div at bounding box center [980, 550] width 7 height 7
click at [671, 487] on icon at bounding box center [973, 537] width 7 height 7
click at [671, 487] on button "Confirm" at bounding box center [941, 537] width 39 height 13
click at [602, 487] on icon at bounding box center [602, 664] width 9 height 9
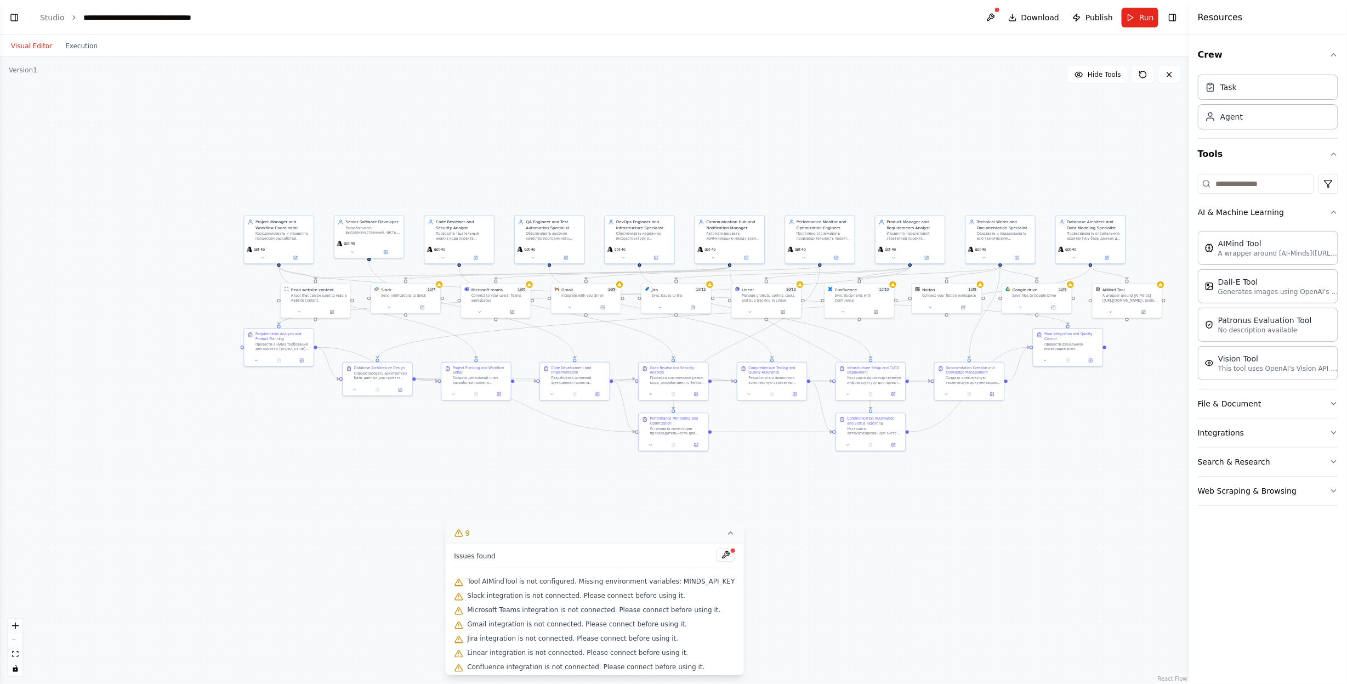
drag, startPoint x: 942, startPoint y: 537, endPoint x: 807, endPoint y: 487, distance: 144.3
click at [671, 487] on div ".deletable-edge-delete-btn { width: 20px; height: 20px; border: 0px solid #ffff…" at bounding box center [594, 370] width 1189 height 627
click at [671, 480] on button "Web Scraping & Browsing" at bounding box center [1268, 490] width 140 height 29
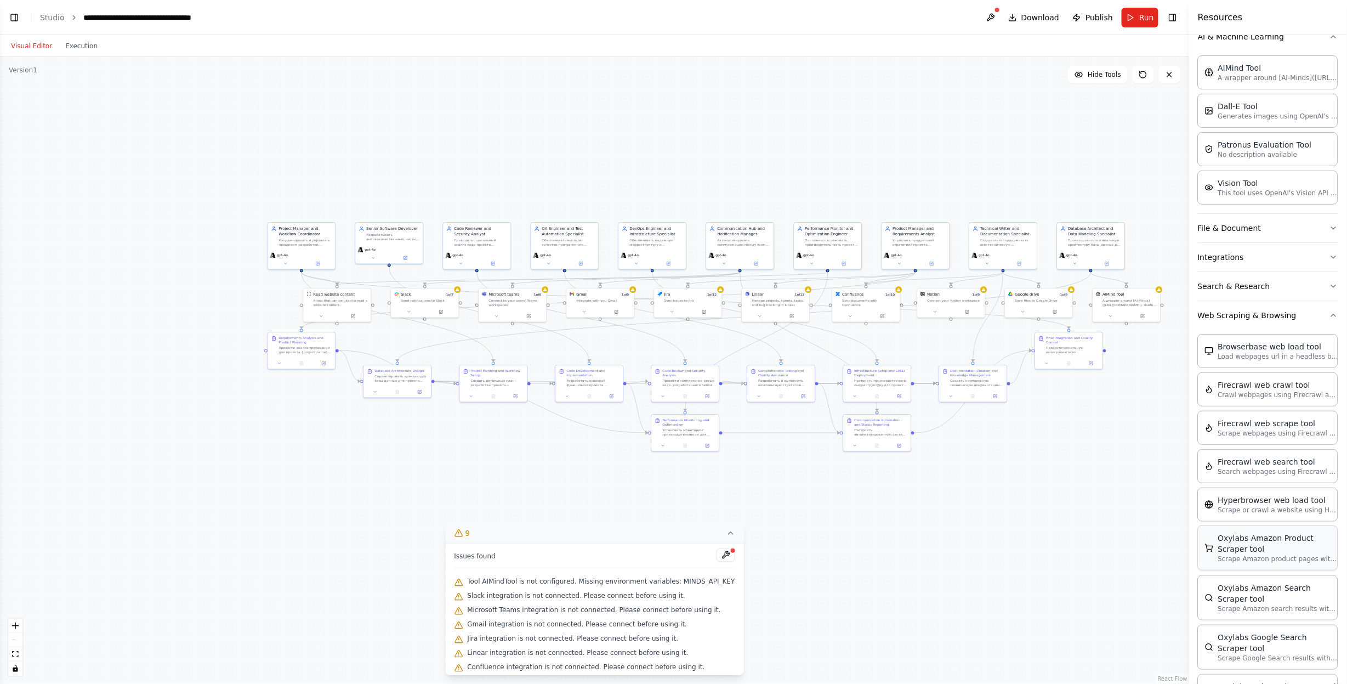
scroll to position [219, 0]
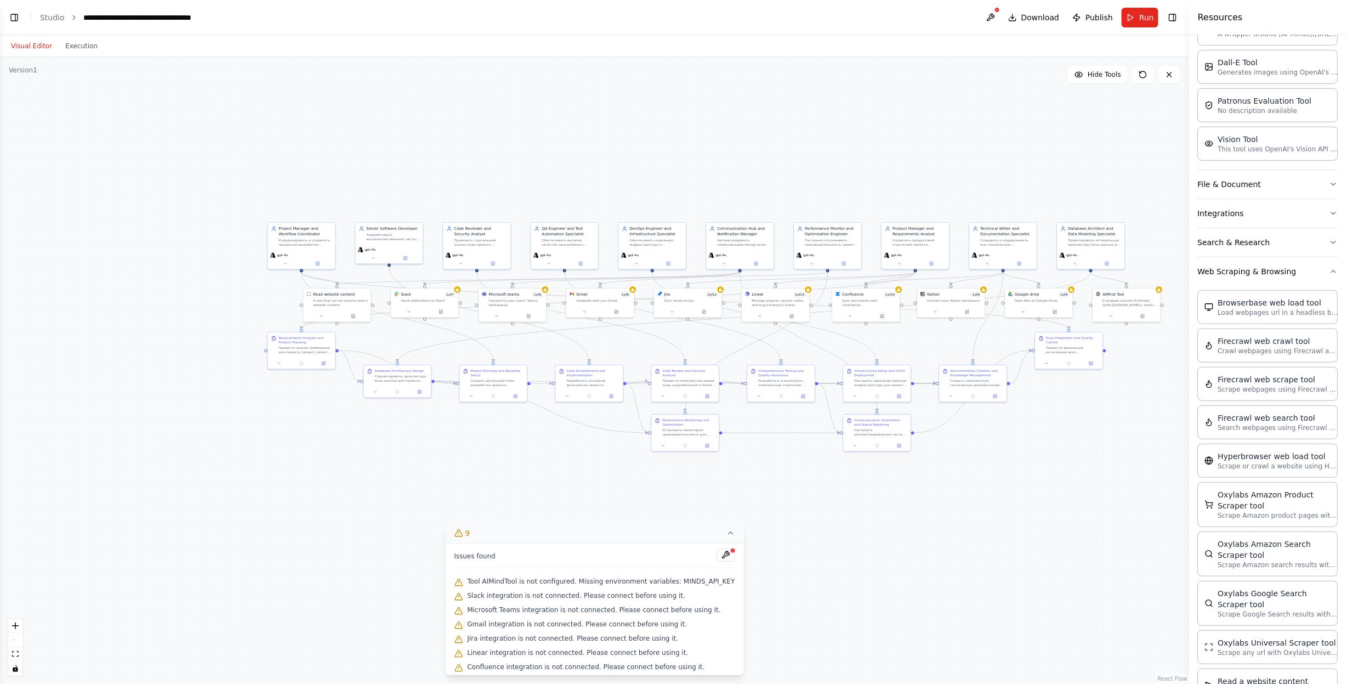
click at [584, 487] on span "Tool AIMindTool is not configured. Missing environment variables: MINDS_API_KEY" at bounding box center [600, 581] width 267 height 9
click at [671, 487] on div at bounding box center [733, 550] width 7 height 7
click at [671, 487] on button at bounding box center [725, 554] width 19 height 13
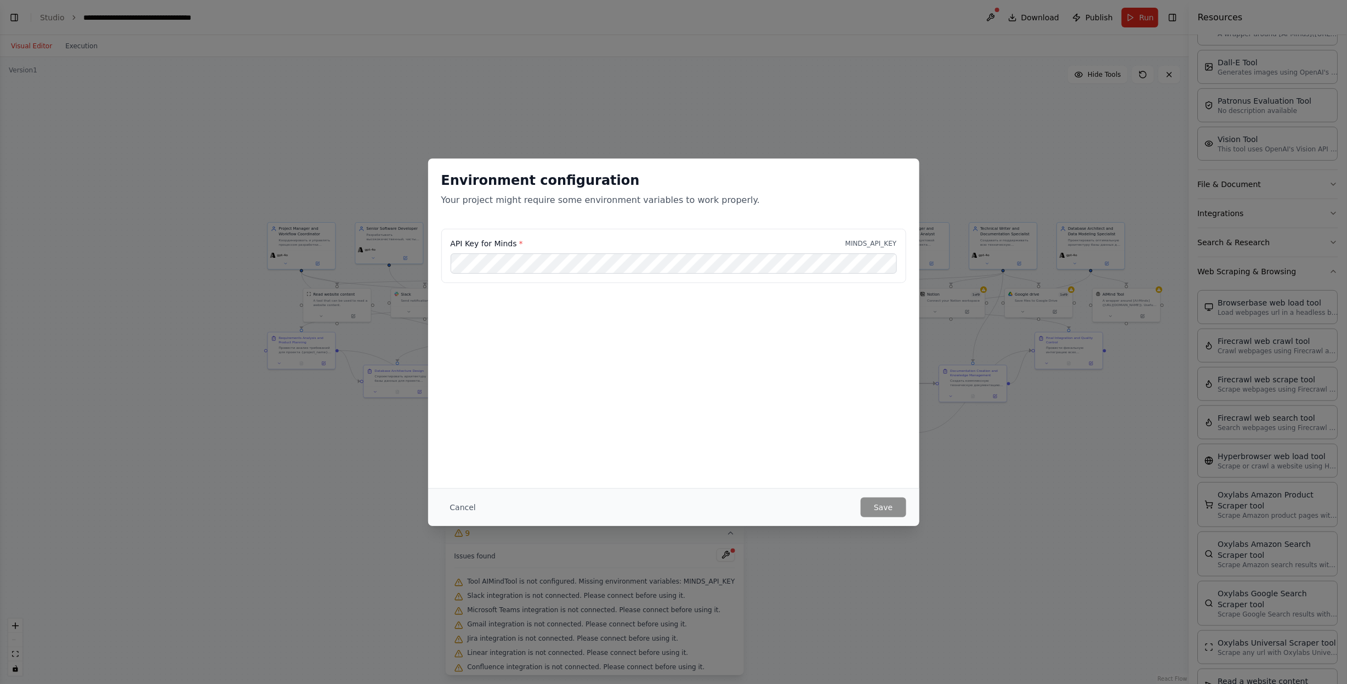
drag, startPoint x: 610, startPoint y: 185, endPoint x: 799, endPoint y: 174, distance: 189.4
click at [671, 174] on h2 "Environment configuration" at bounding box center [673, 181] width 465 height 18
click at [671, 241] on p "MINDS_API_KEY" at bounding box center [871, 243] width 52 height 9
copy p "MINDS_API_KEY"
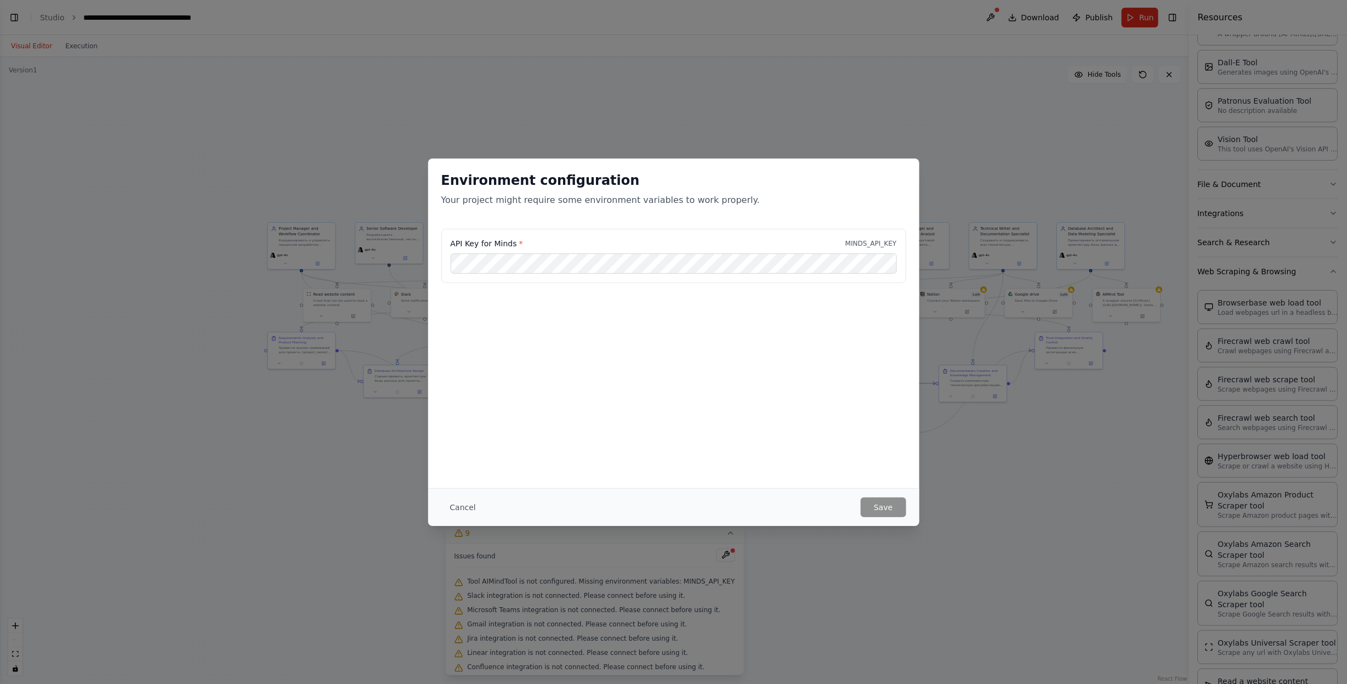
click at [671, 413] on div "Environment configuration Your project might require some environment variables…" at bounding box center [673, 322] width 491 height 329
